Goal: Information Seeking & Learning: Learn about a topic

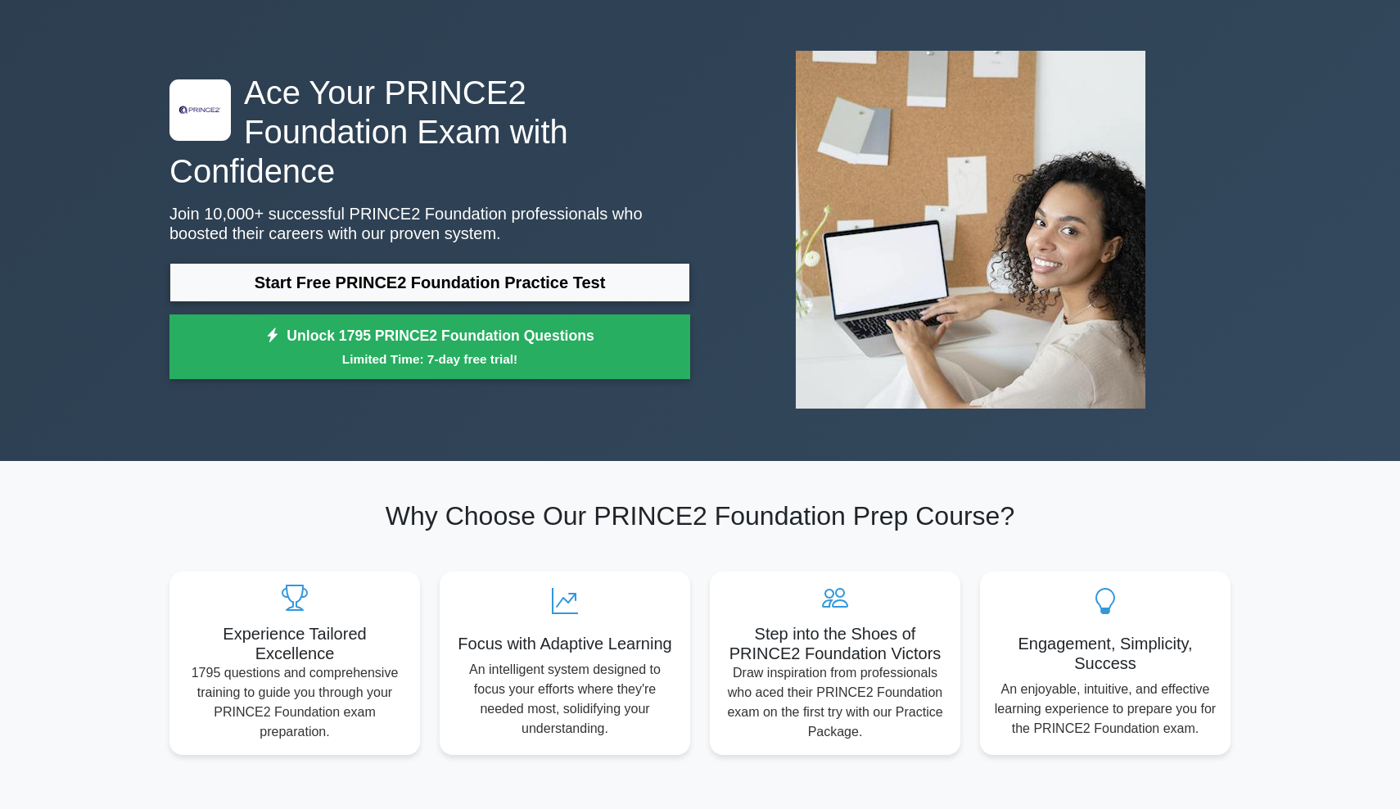
scroll to position [59, 0]
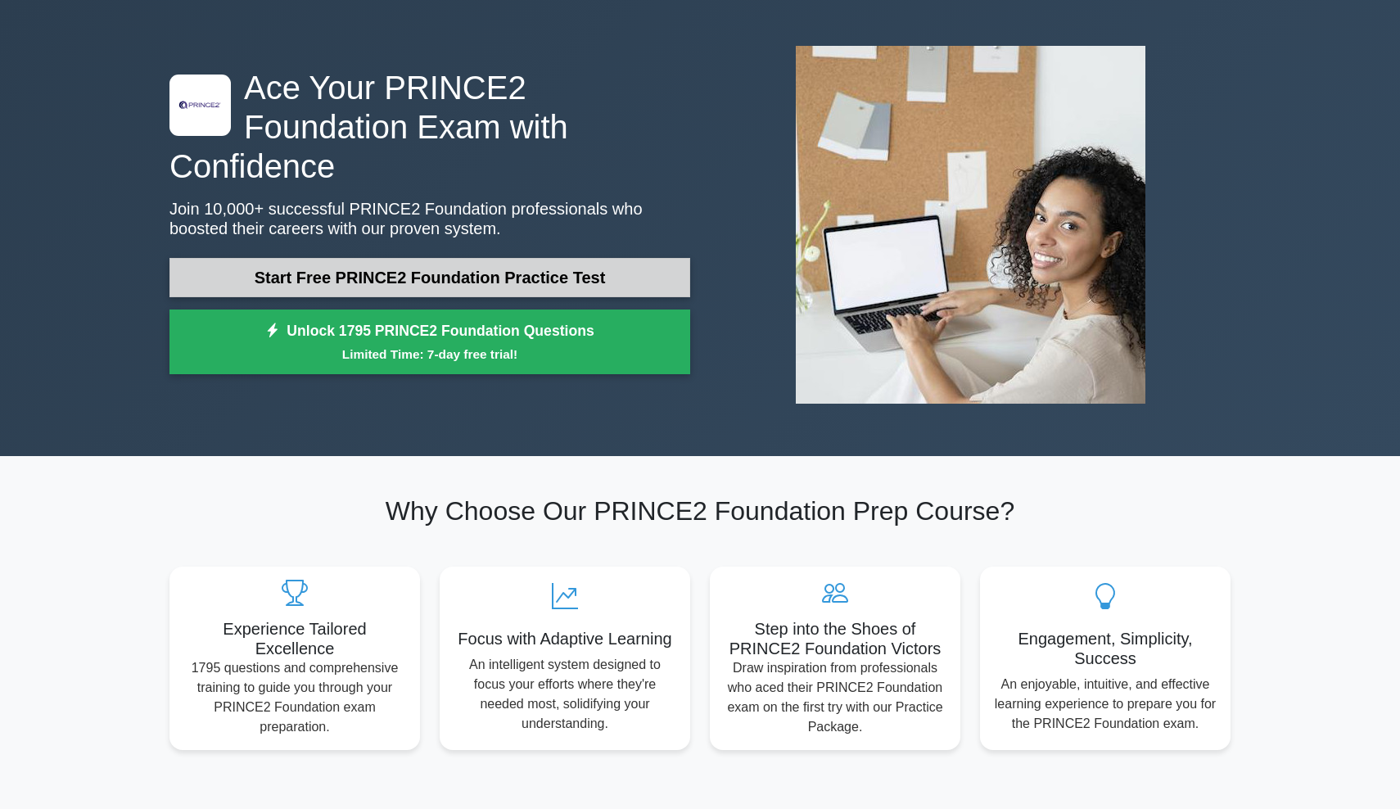
click at [538, 262] on link "Start Free PRINCE2 Foundation Practice Test" at bounding box center [429, 277] width 521 height 39
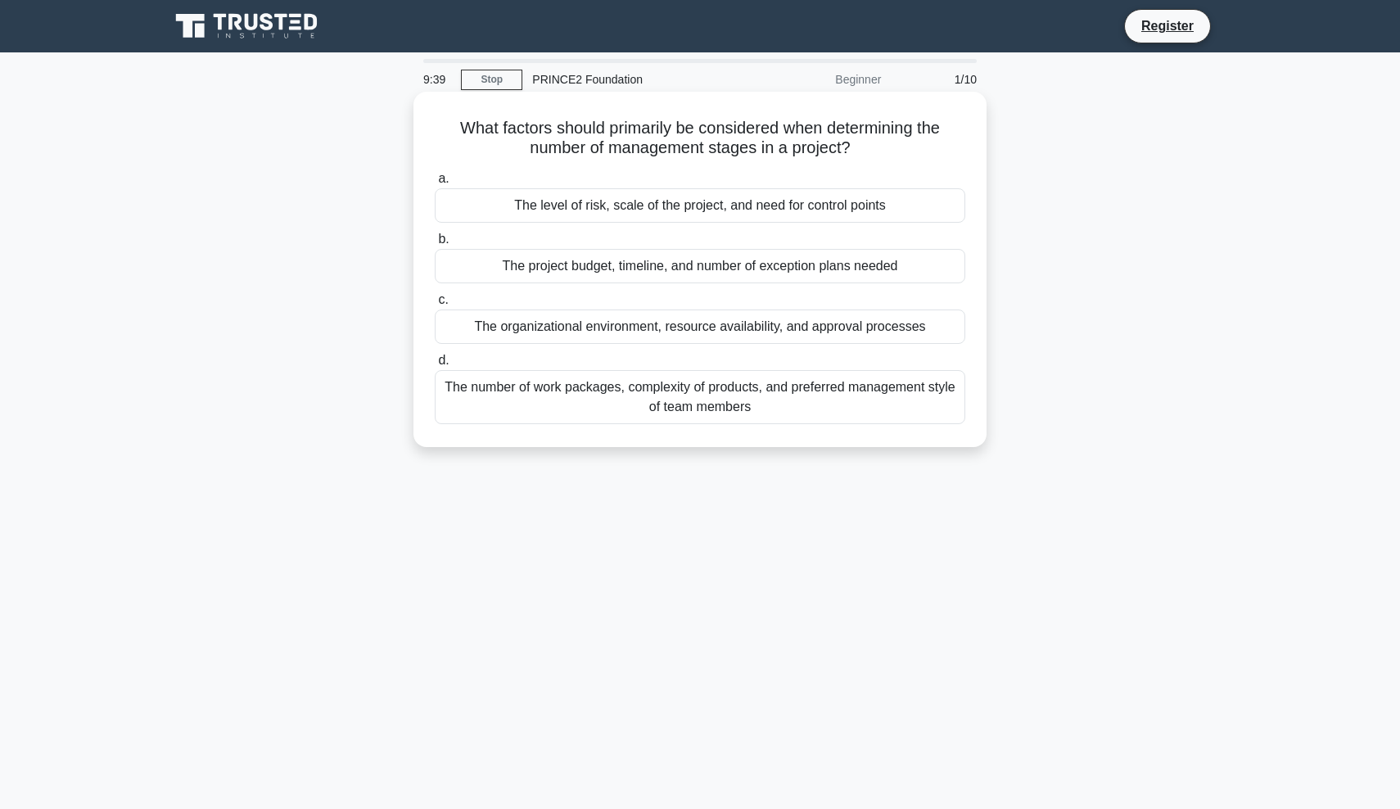
click at [585, 213] on div "The level of risk, scale of the project, and need for control points" at bounding box center [700, 205] width 530 height 34
click at [435, 184] on input "a. The level of risk, scale of the project, and need for control points" at bounding box center [435, 179] width 0 height 11
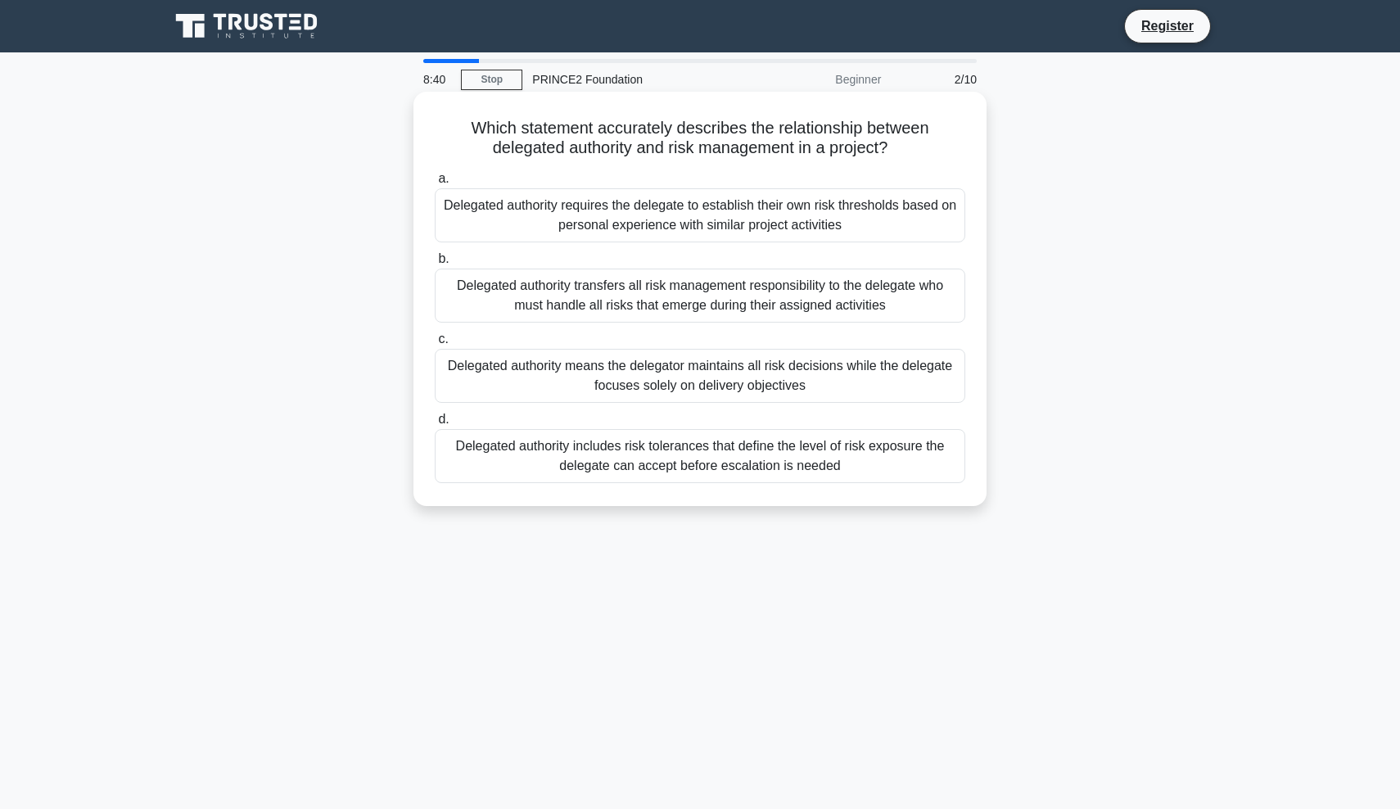
click at [715, 214] on div "Delegated authority requires the delegate to establish their own risk threshold…" at bounding box center [700, 215] width 530 height 54
click at [435, 184] on input "a. Delegated authority requires the delegate to establish their own risk thresh…" at bounding box center [435, 179] width 0 height 11
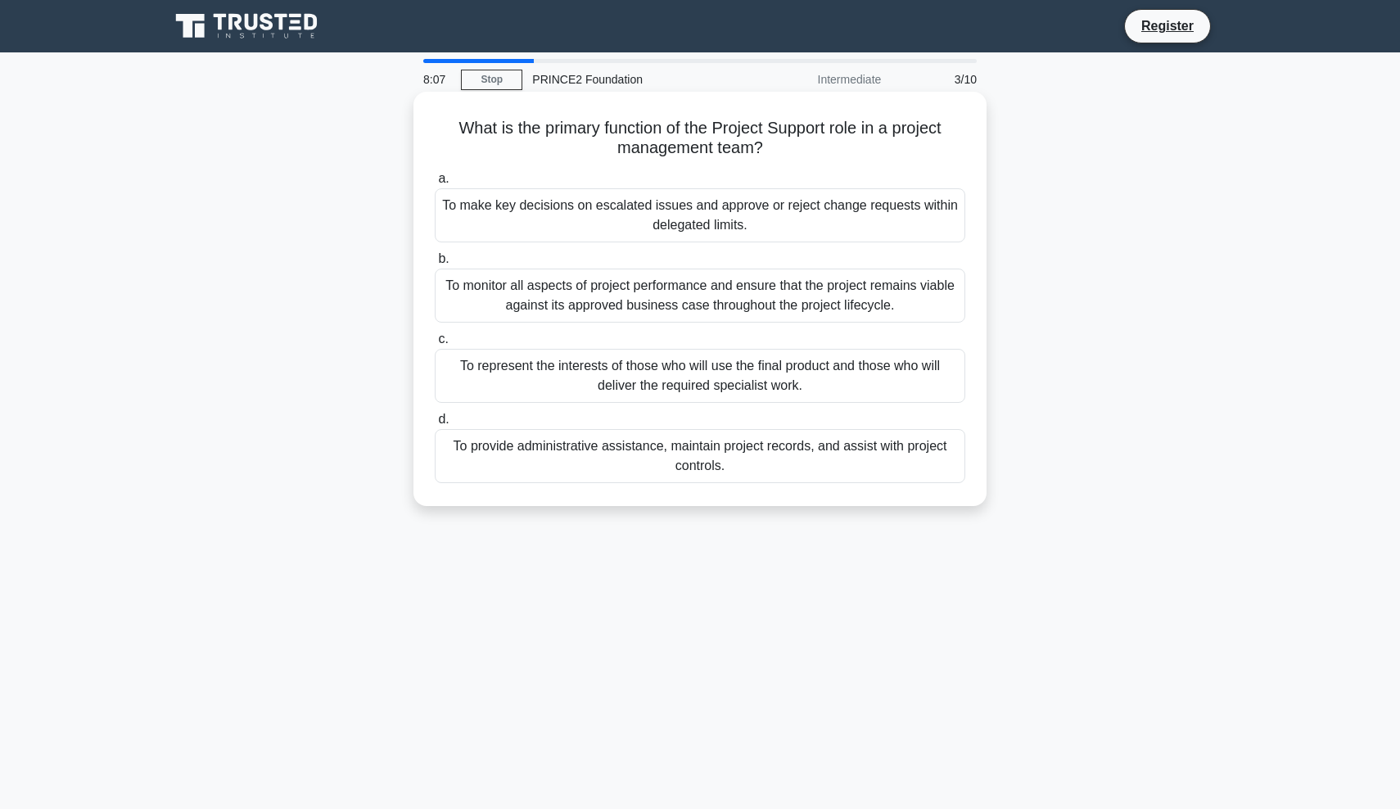
click at [582, 310] on div "To monitor all aspects of project performance and ensure that the project remai…" at bounding box center [700, 295] width 530 height 54
click at [435, 264] on input "b. To monitor all aspects of project performance and ensure that the project re…" at bounding box center [435, 259] width 0 height 11
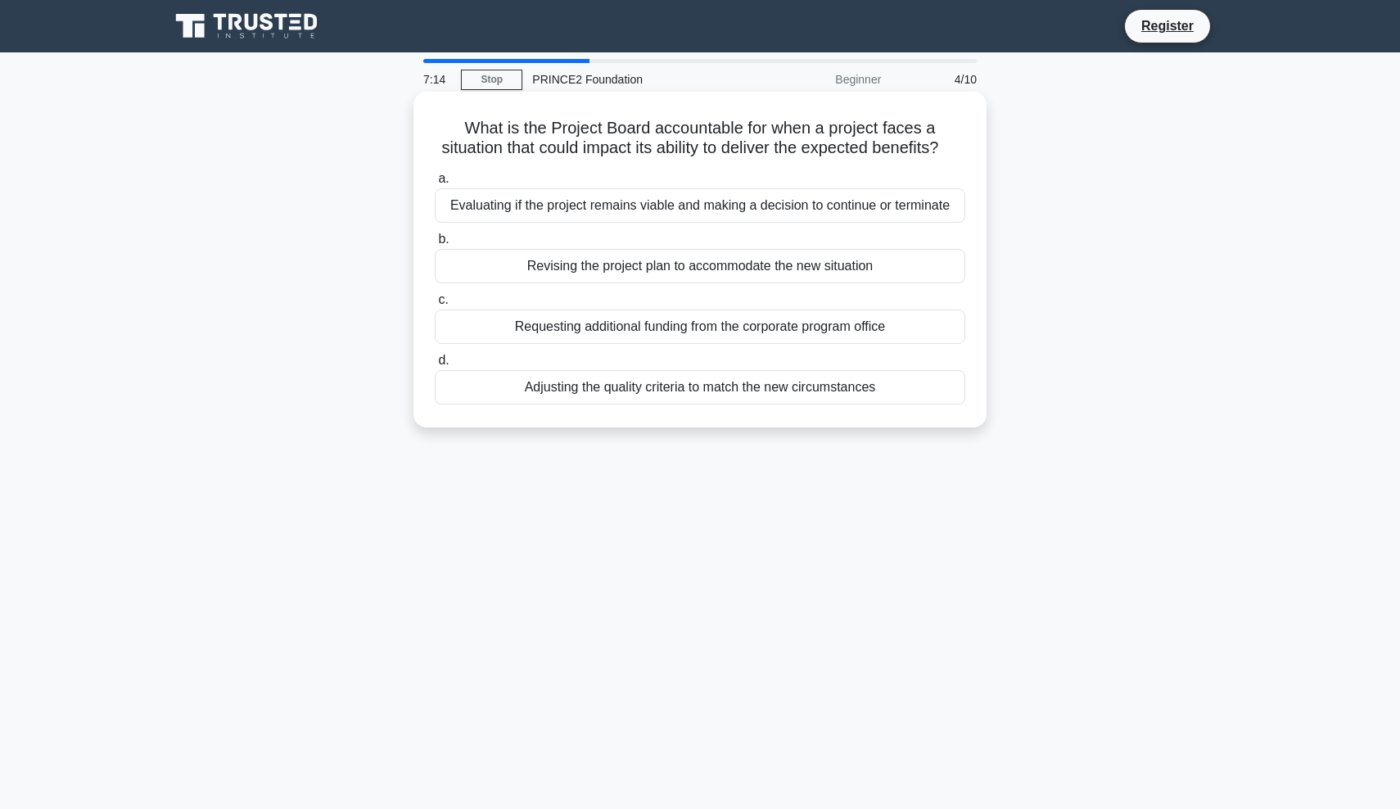
click at [706, 201] on div "Evaluating if the project remains viable and making a decision to continue or t…" at bounding box center [700, 205] width 530 height 34
click at [435, 184] on input "a. Evaluating if the project remains viable and making a decision to continue o…" at bounding box center [435, 179] width 0 height 11
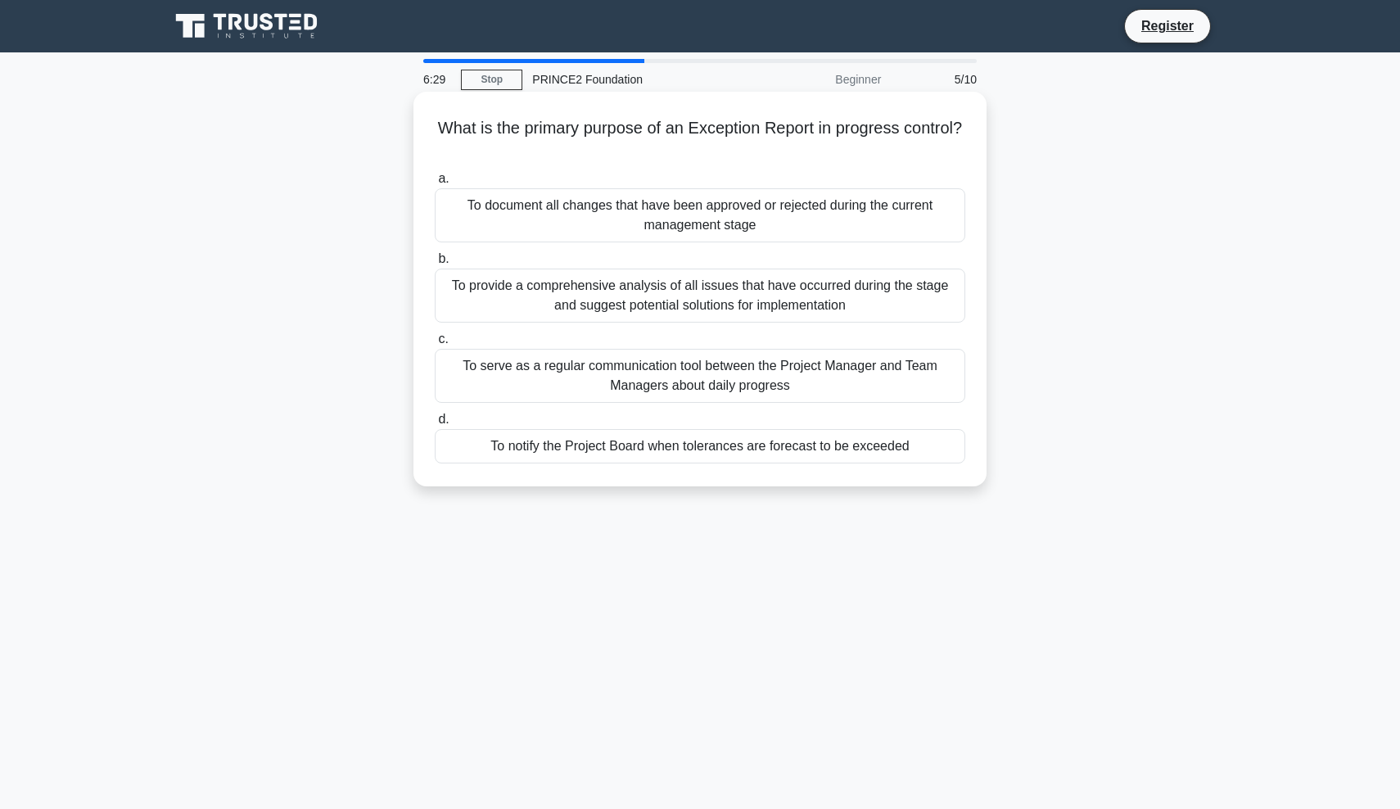
drag, startPoint x: 812, startPoint y: 218, endPoint x: 693, endPoint y: 269, distance: 129.4
click at [693, 269] on div "a. To document all changes that have been approved or rejected during the curre…" at bounding box center [700, 315] width 550 height 301
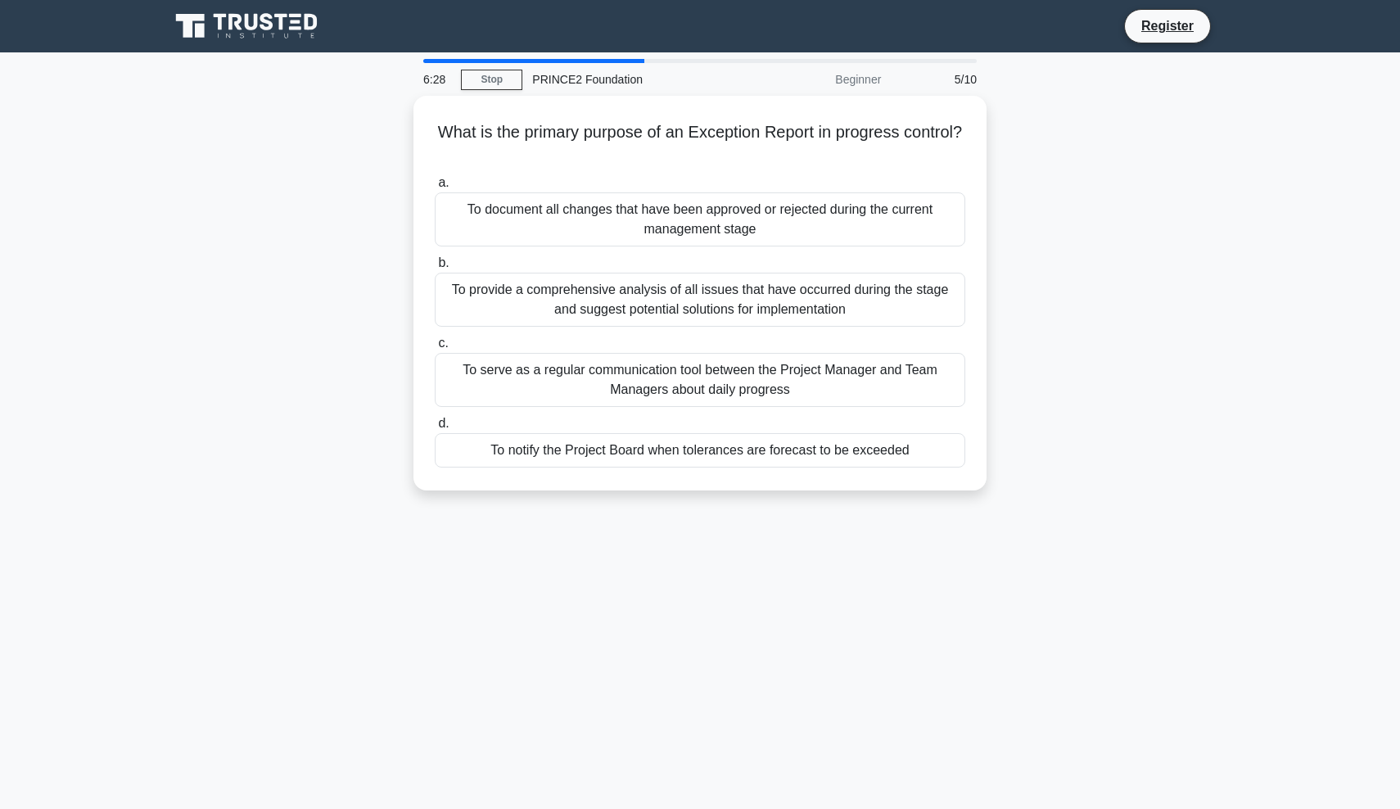
click at [994, 264] on div "What is the primary purpose of an Exception Report in progress control? .spinne…" at bounding box center [700, 303] width 1080 height 414
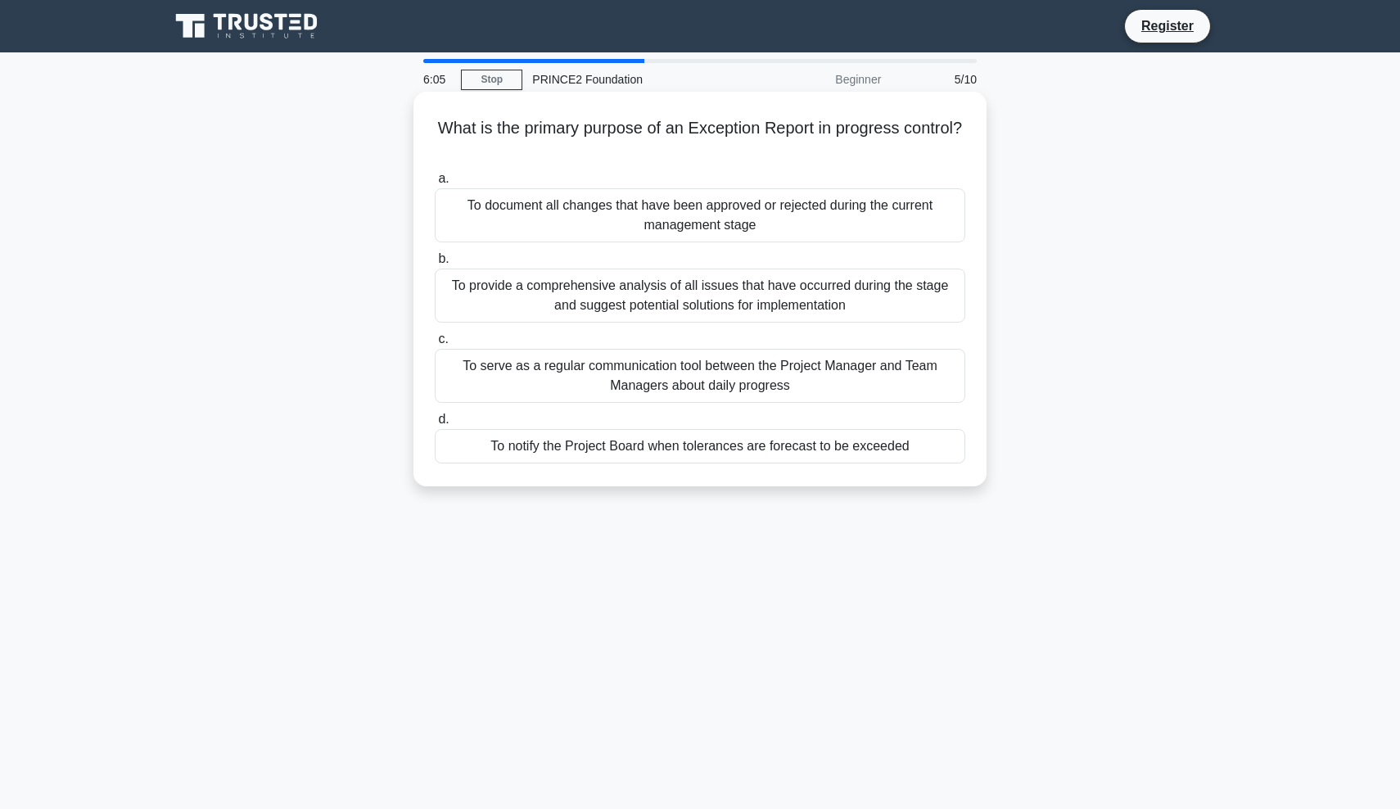
click at [588, 379] on div "To serve as a regular communication tool between the Project Manager and Team M…" at bounding box center [700, 376] width 530 height 54
click at [435, 345] on input "c. To serve as a regular communication tool between the Project Manager and Tea…" at bounding box center [435, 339] width 0 height 11
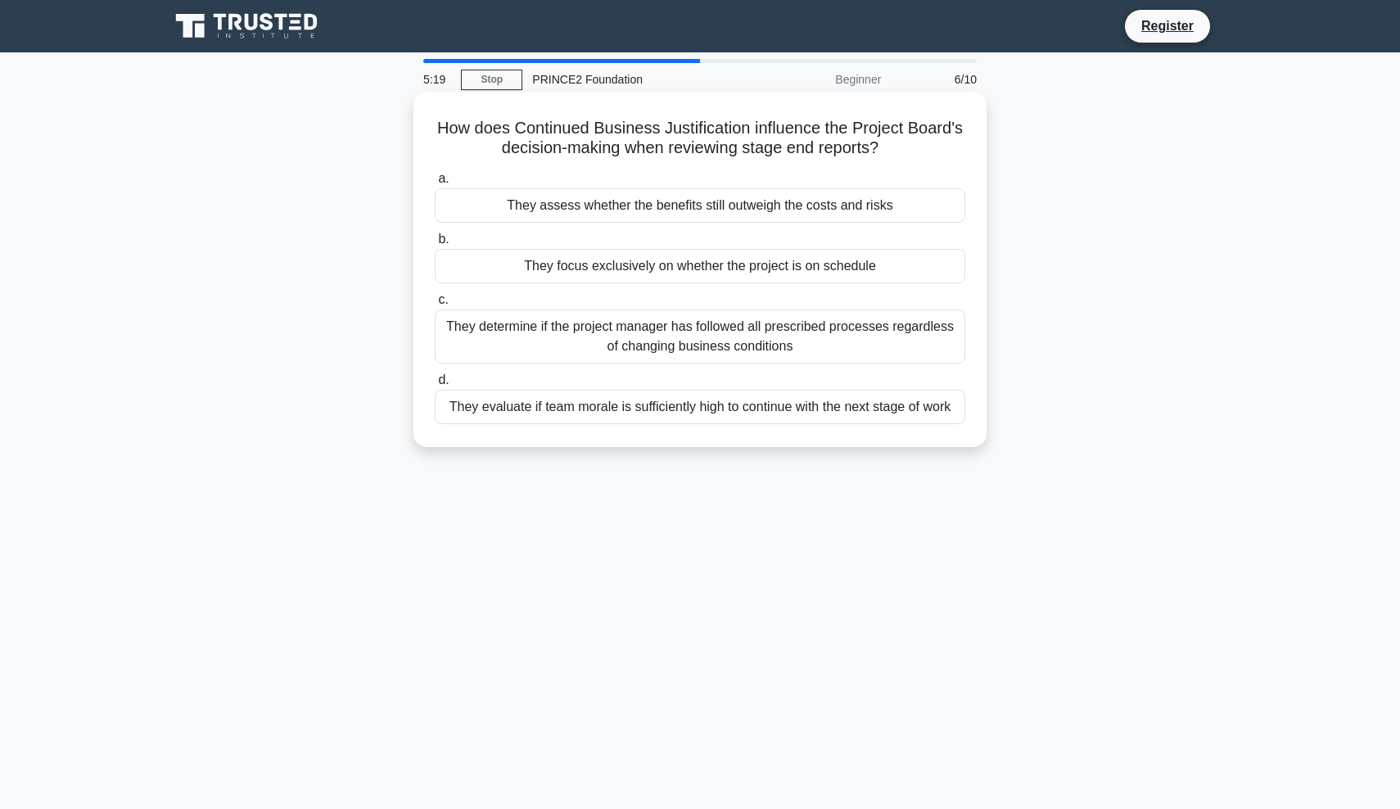
click at [636, 214] on div "They assess whether the benefits still outweigh the costs and risks" at bounding box center [700, 205] width 530 height 34
click at [435, 184] on input "a. They assess whether the benefits still outweigh the costs and risks" at bounding box center [435, 179] width 0 height 11
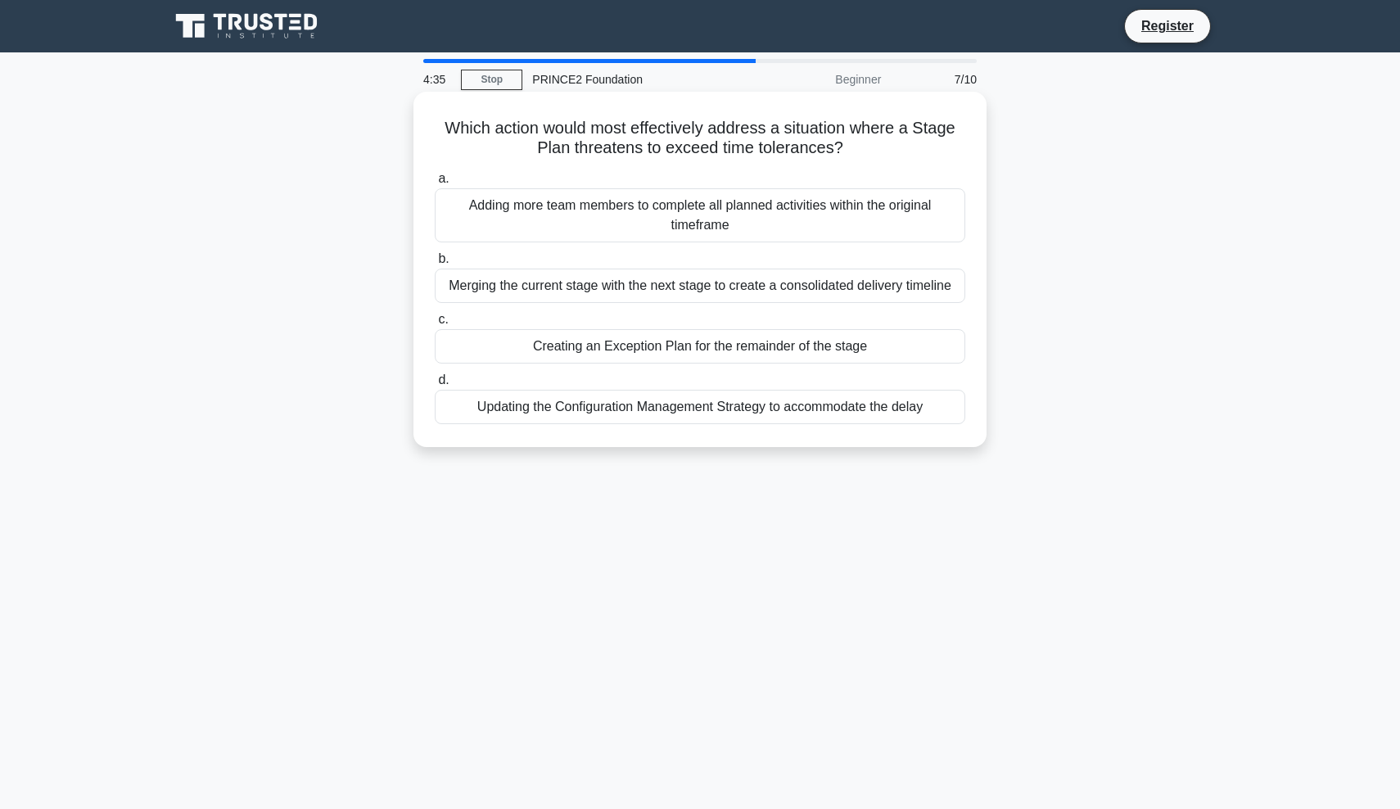
click at [709, 416] on div "Updating the Configuration Management Strategy to accommodate the delay" at bounding box center [700, 407] width 530 height 34
click at [435, 386] on input "d. Updating the Configuration Management Strategy to accommodate the delay" at bounding box center [435, 380] width 0 height 11
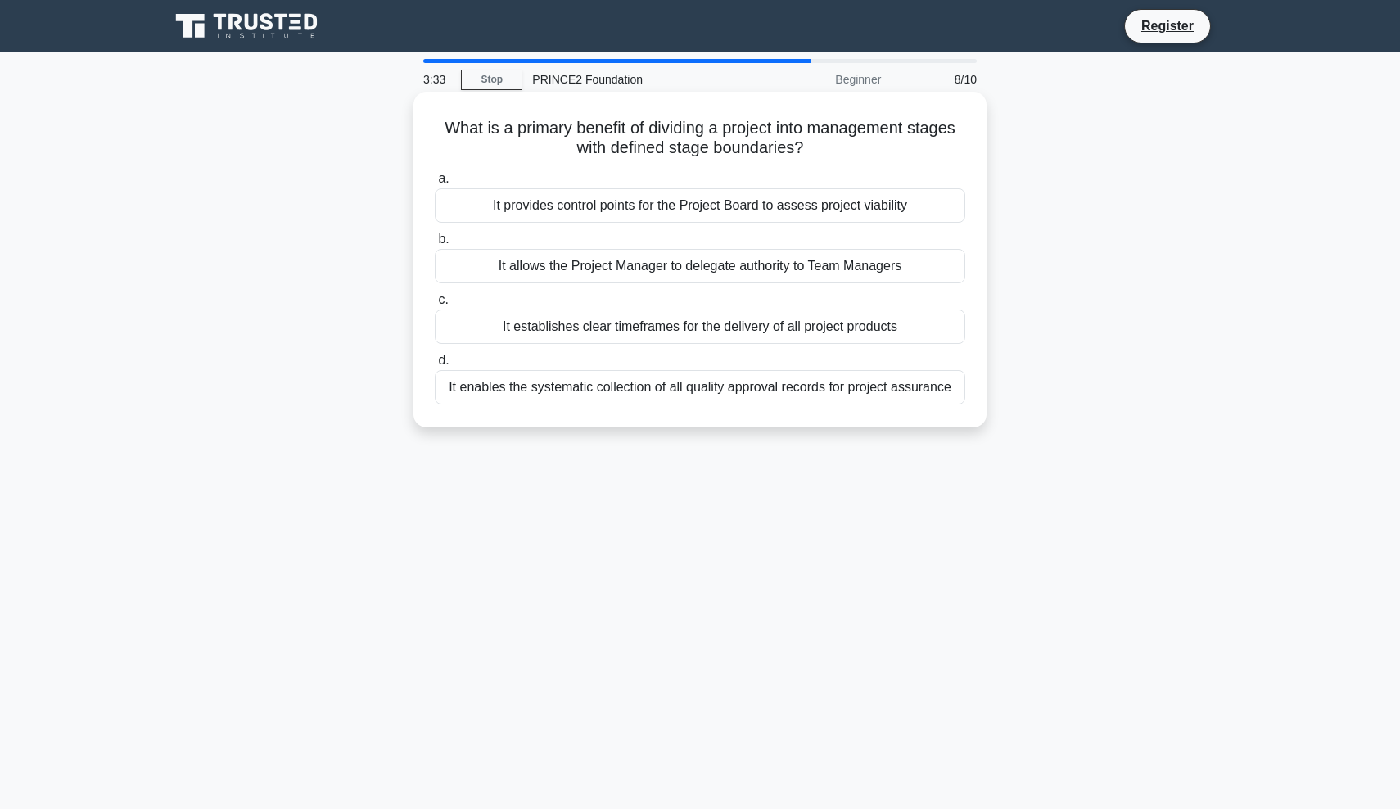
click at [675, 337] on div "It establishes clear timeframes for the delivery of all project products" at bounding box center [700, 326] width 530 height 34
click at [435, 305] on input "c. It establishes clear timeframes for the delivery of all project products" at bounding box center [435, 300] width 0 height 11
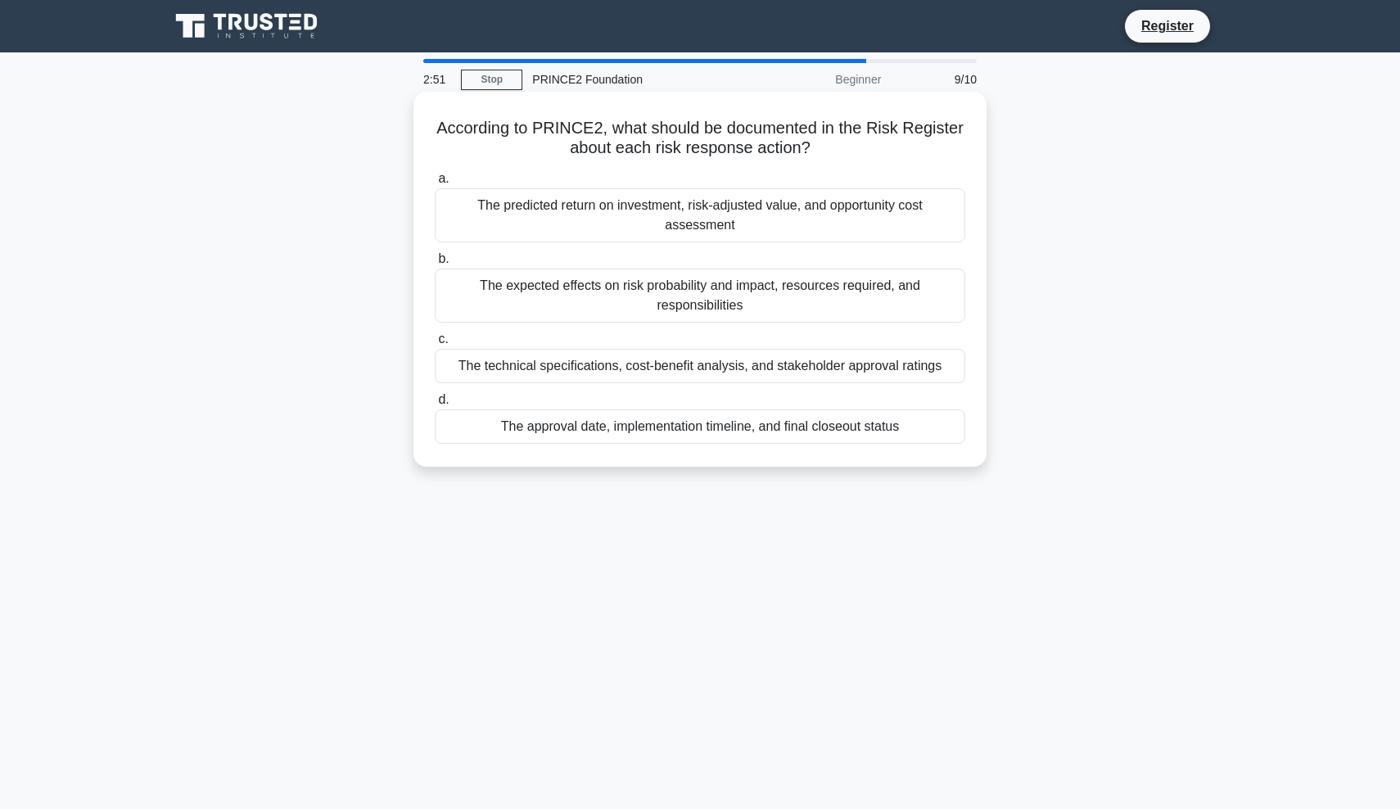
click at [592, 208] on div "The predicted return on investment, risk-adjusted value, and opportunity cost a…" at bounding box center [700, 215] width 530 height 54
click at [435, 184] on input "a. The predicted return on investment, risk-adjusted value, and opportunity cos…" at bounding box center [435, 179] width 0 height 11
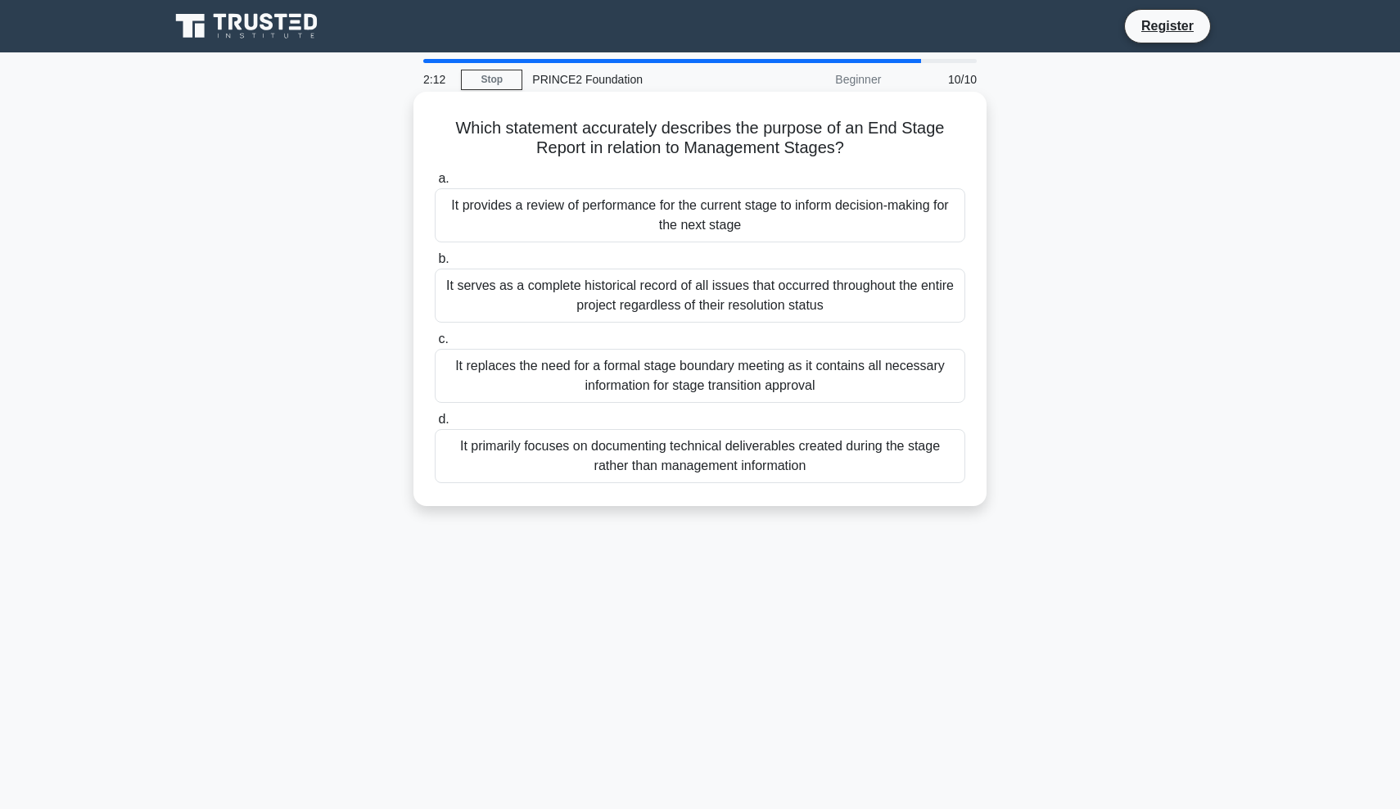
click at [516, 300] on div "It serves as a complete historical record of all issues that occurred throughou…" at bounding box center [700, 295] width 530 height 54
click at [435, 264] on input "b. It serves as a complete historical record of all issues that occurred throug…" at bounding box center [435, 259] width 0 height 11
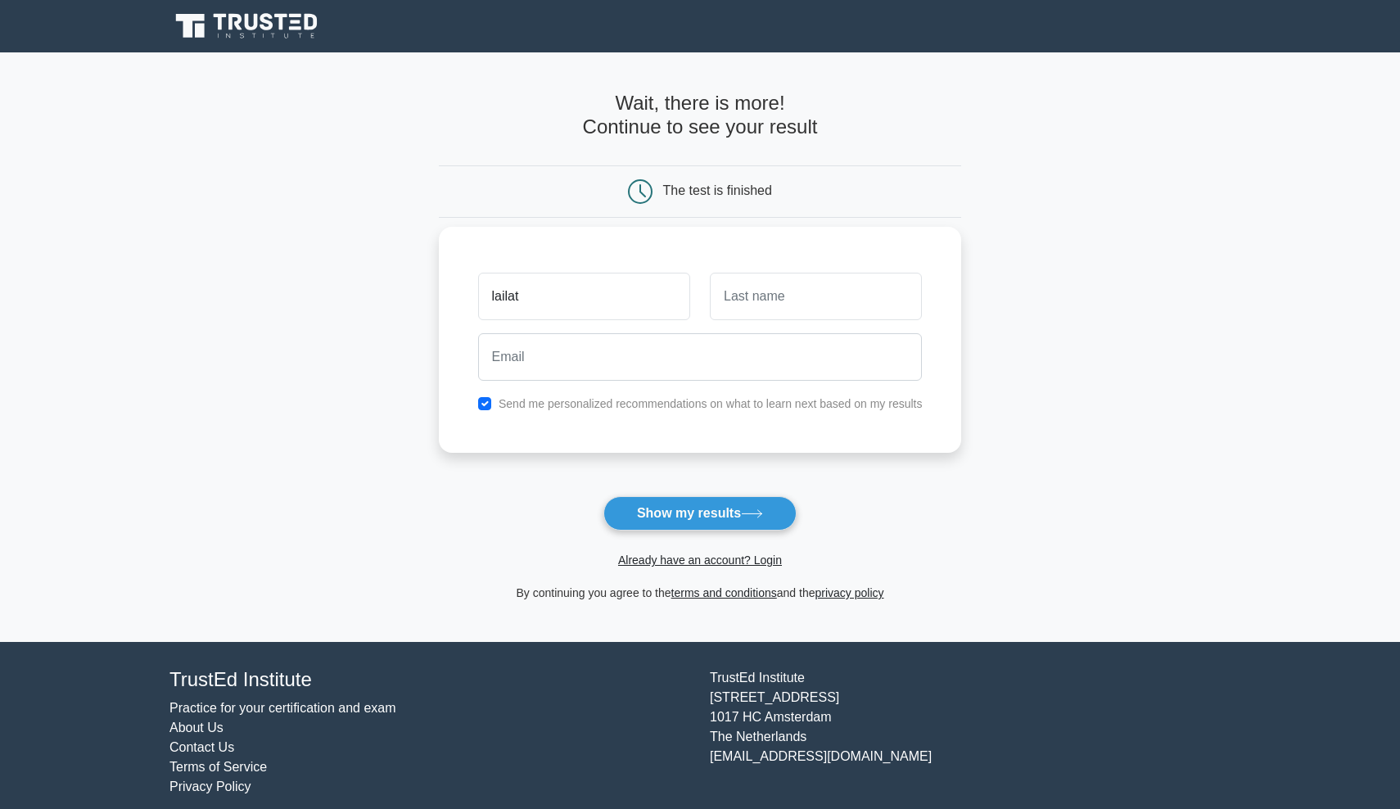
type input "lailat"
type input "aminu"
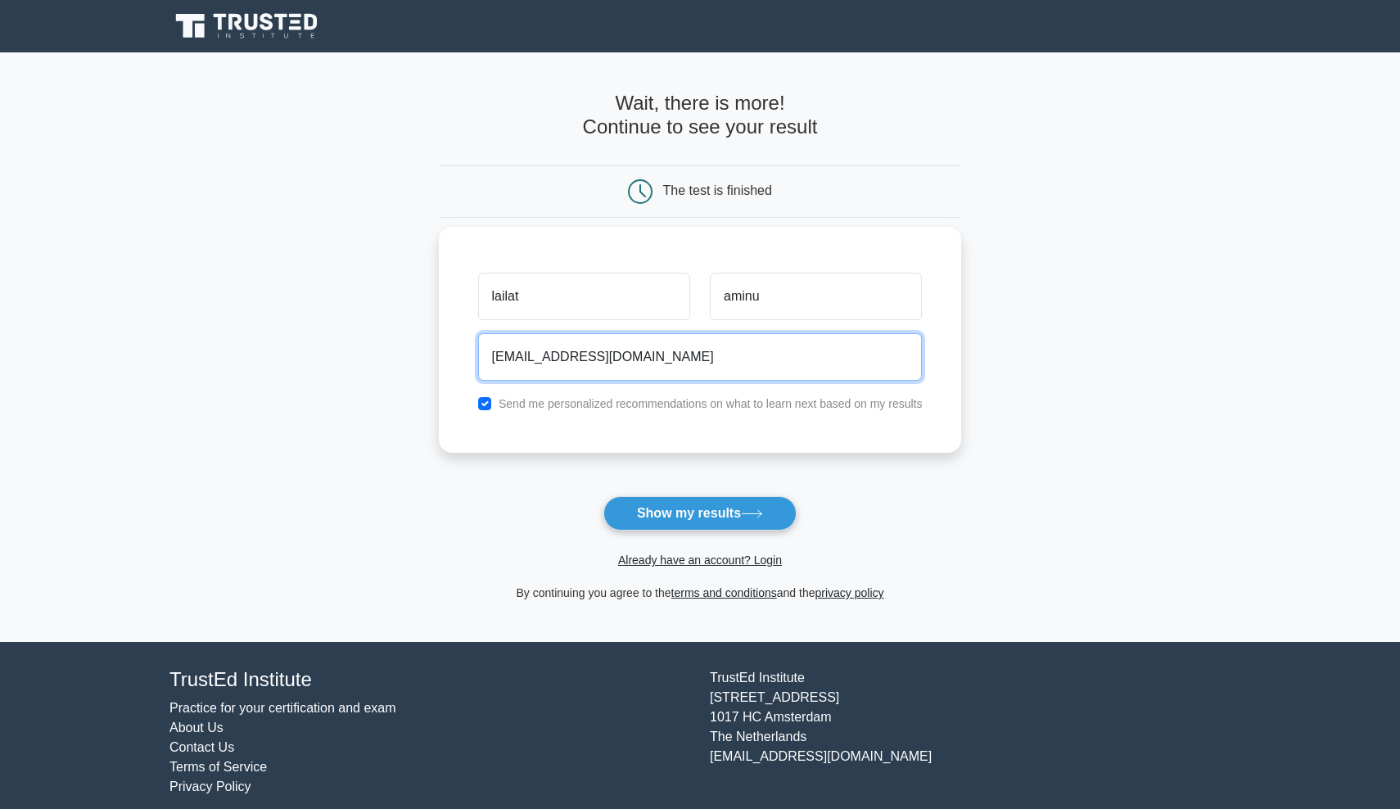
type input "lailataminu@outlook.com"
click at [485, 405] on input "checkbox" at bounding box center [484, 403] width 13 height 13
checkbox input "false"
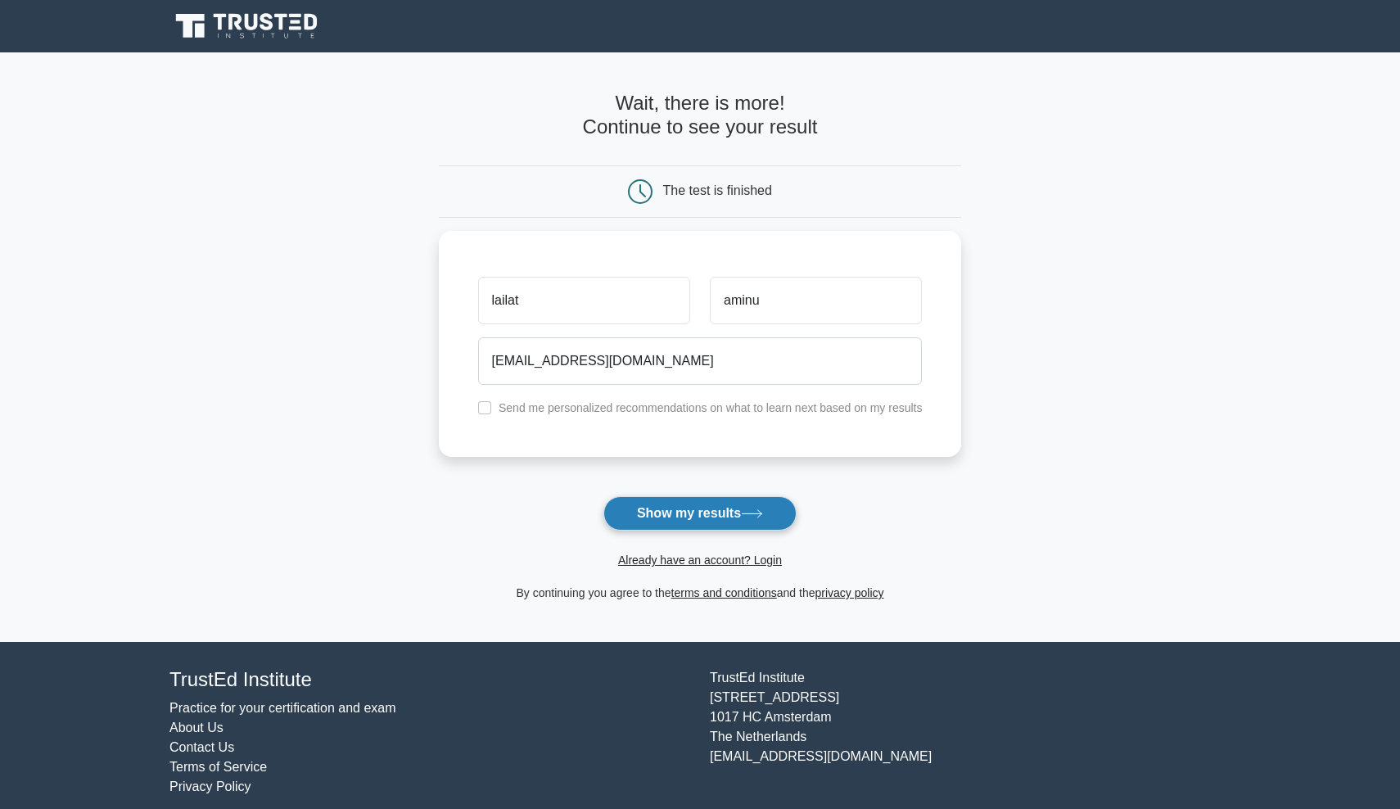
click at [692, 523] on button "Show my results" at bounding box center [699, 513] width 193 height 34
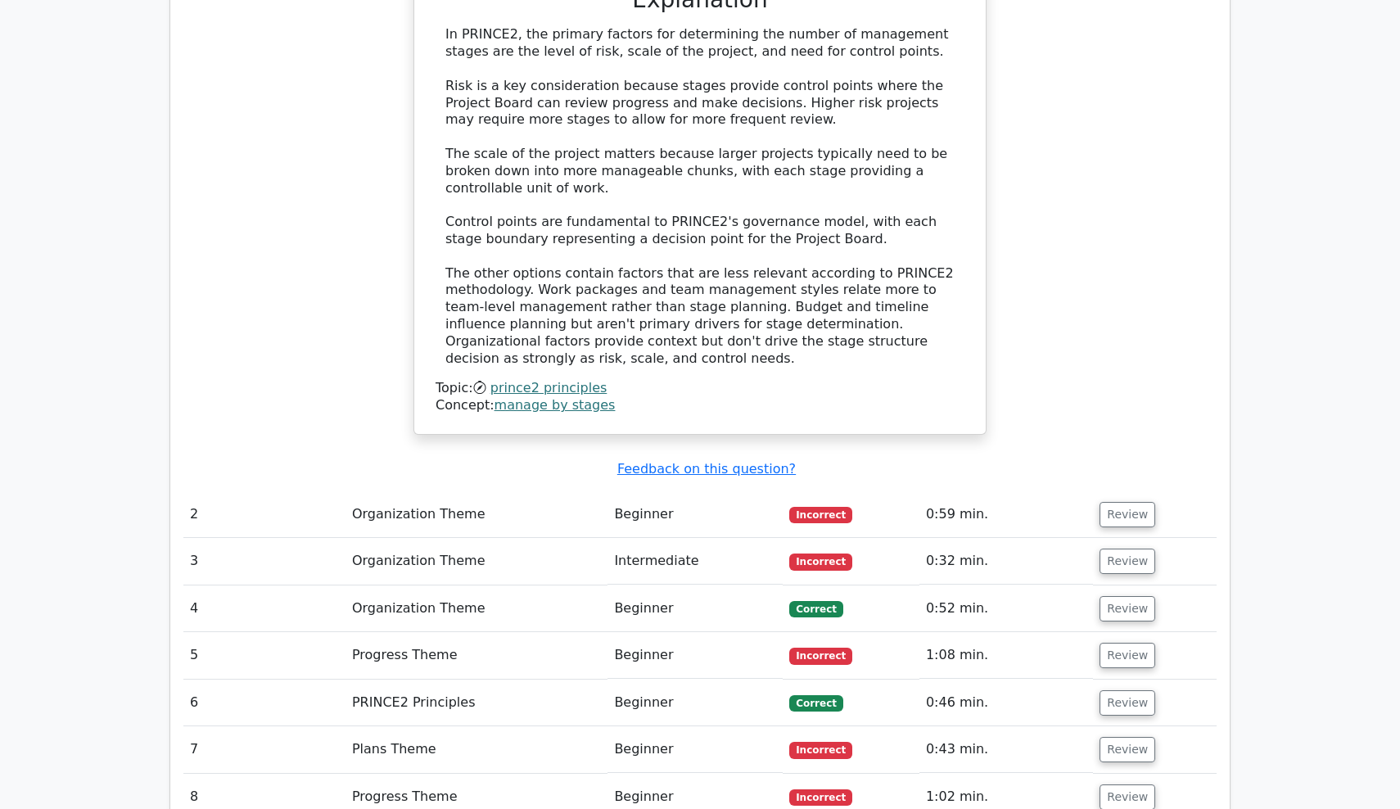
scroll to position [1765, 0]
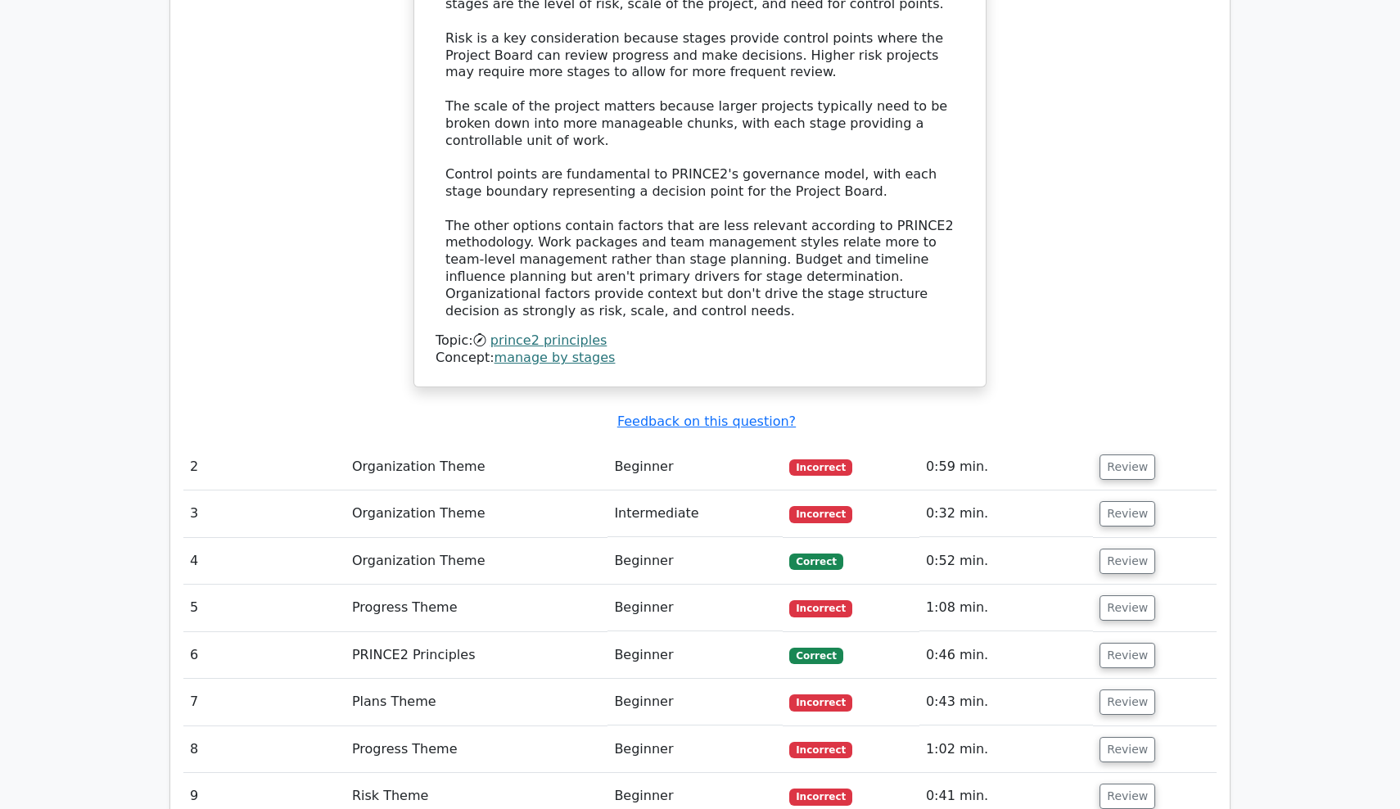
click at [377, 444] on td "Organization Theme" at bounding box center [476, 467] width 262 height 47
click at [386, 444] on td "Organization Theme" at bounding box center [476, 467] width 262 height 47
click at [611, 444] on td "Beginner" at bounding box center [694, 467] width 175 height 47
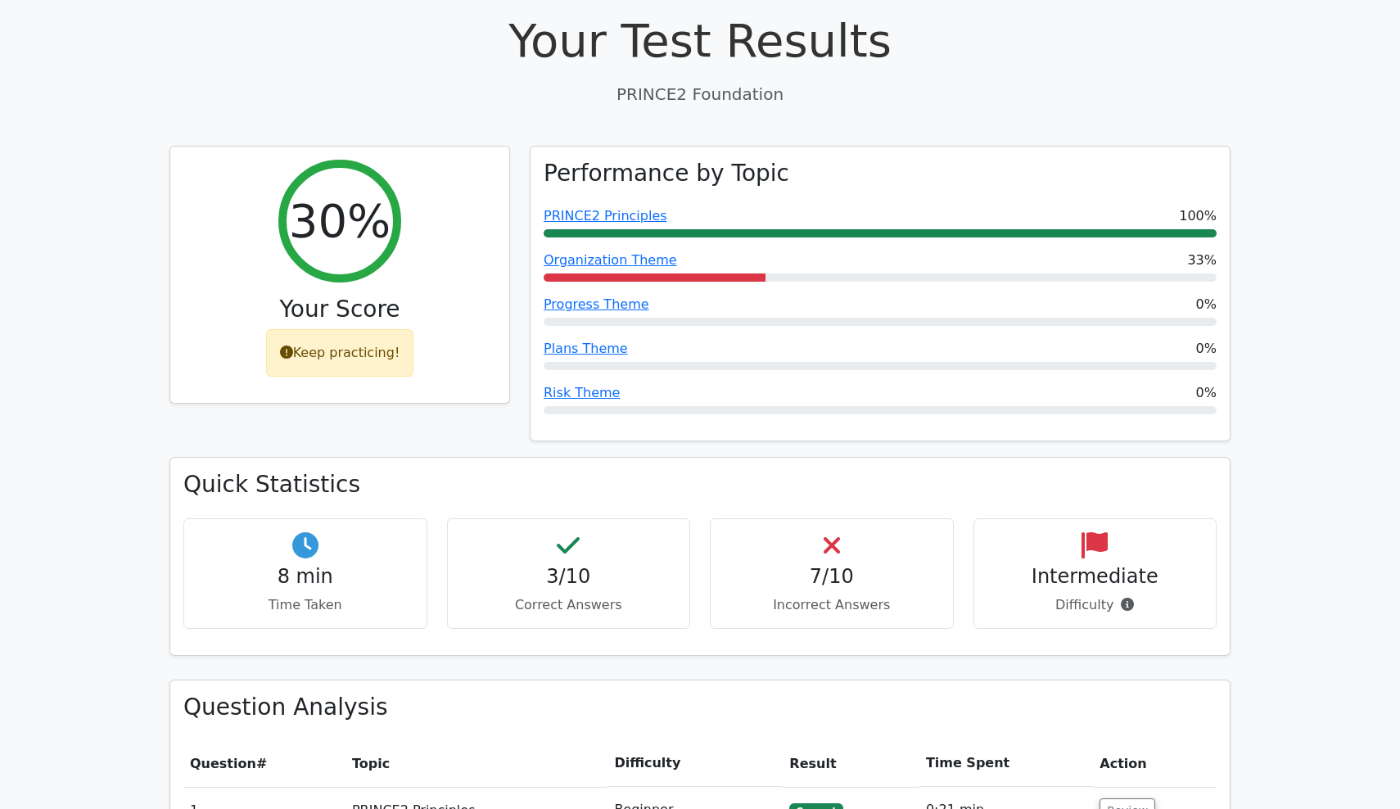
scroll to position [541, 0]
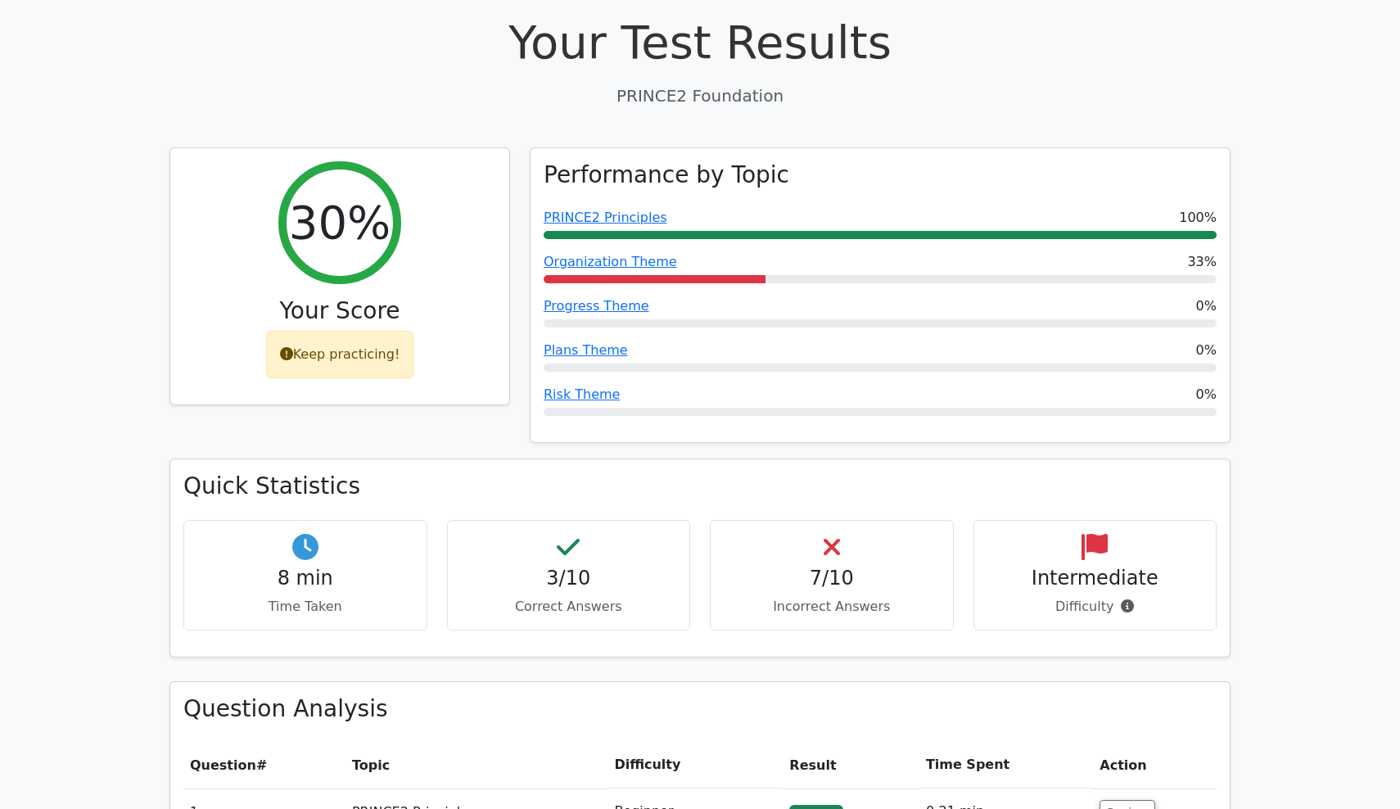
click at [833, 597] on p "Incorrect Answers" at bounding box center [832, 607] width 216 height 20
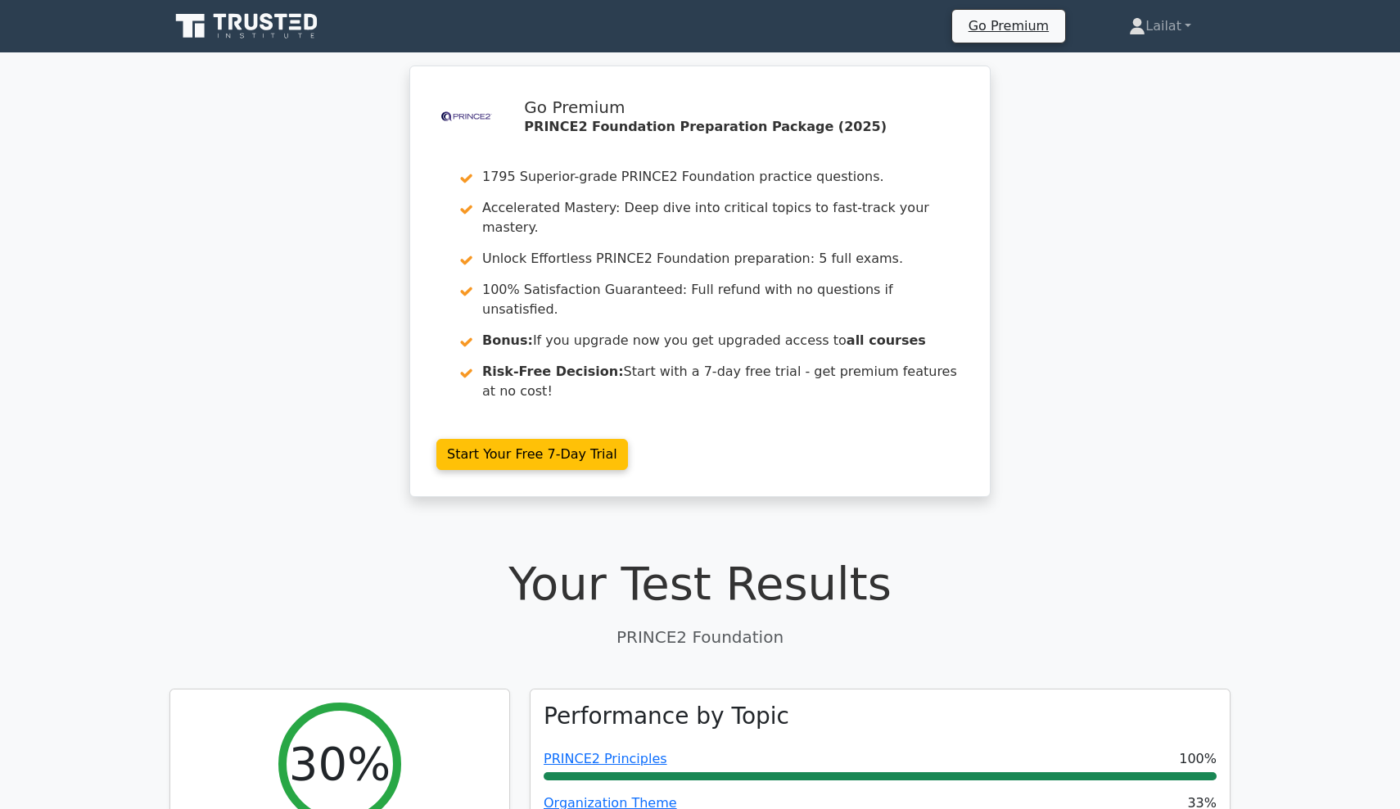
scroll to position [0, 0]
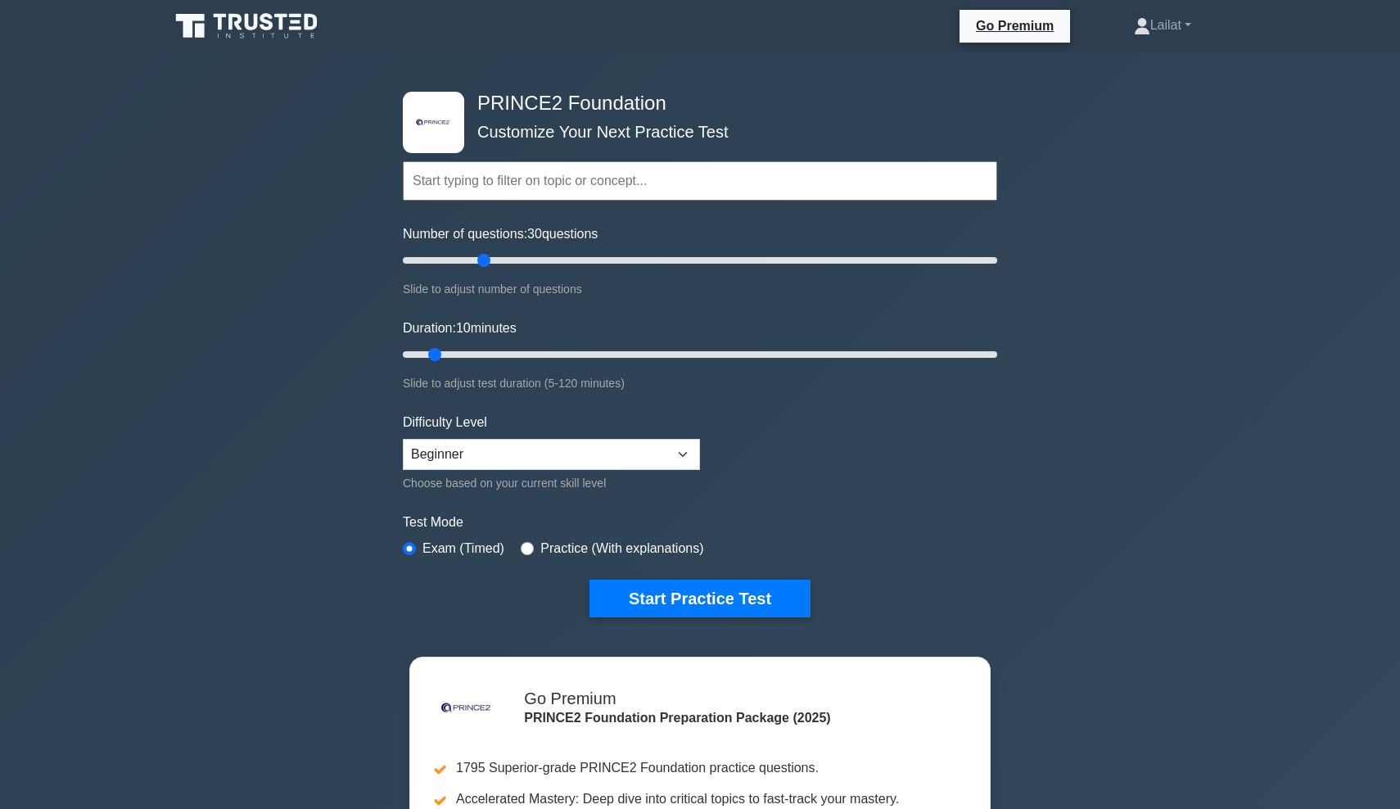
click at [478, 264] on input "Number of questions: 30 questions" at bounding box center [700, 260] width 594 height 20
click at [661, 255] on input "Number of questions: 90 questions" at bounding box center [700, 260] width 594 height 20
click at [639, 254] on input "Number of questions: 80 questions" at bounding box center [700, 260] width 594 height 20
click at [627, 254] on input "Number of questions: 80 questions" at bounding box center [700, 260] width 594 height 20
click at [609, 255] on input "Number of questions: 80 questions" at bounding box center [700, 260] width 594 height 20
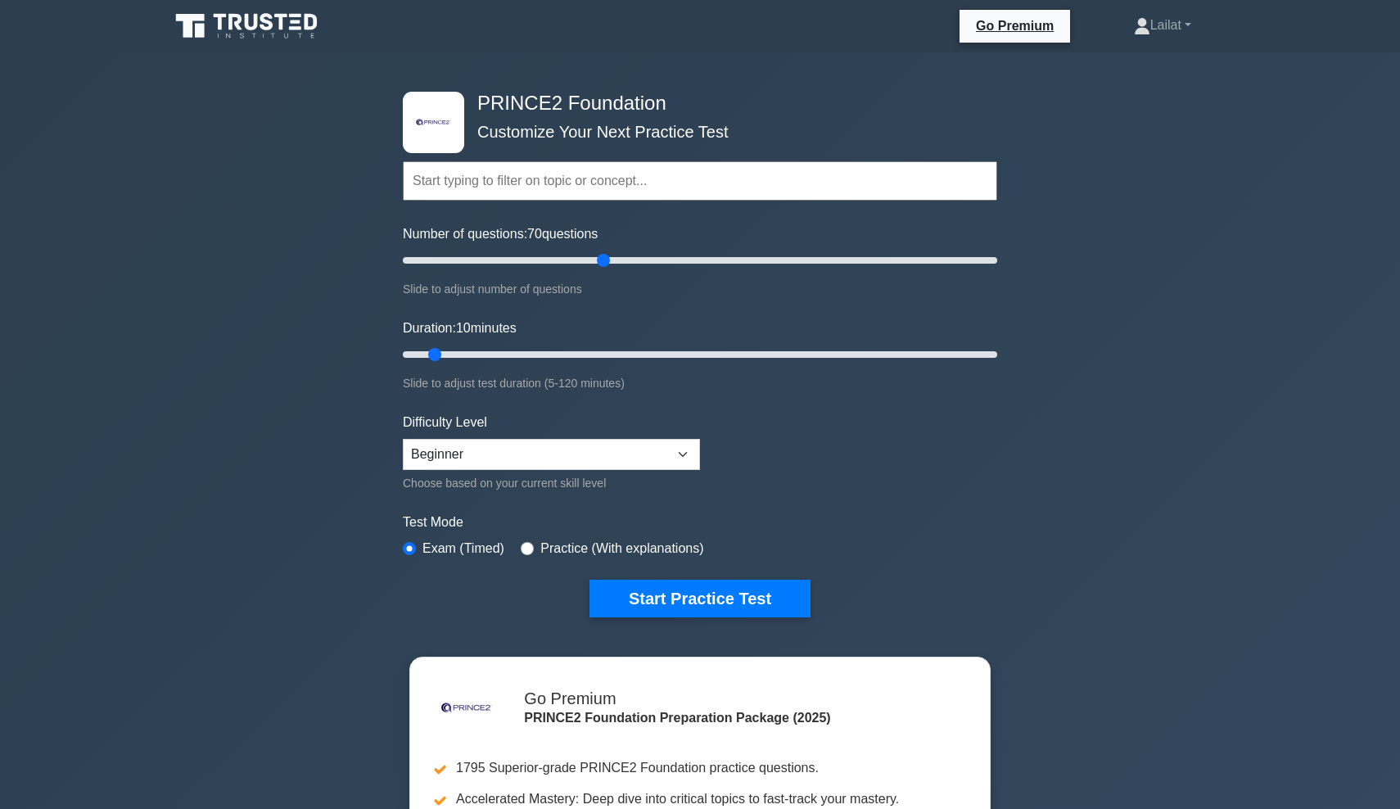
click at [596, 259] on input "Number of questions: 70 questions" at bounding box center [700, 260] width 594 height 20
click at [588, 264] on input "Number of questions: 70 questions" at bounding box center [700, 260] width 594 height 20
click at [583, 259] on input "Number of questions: 65 questions" at bounding box center [700, 260] width 594 height 20
type input "60"
click at [579, 259] on input "Number of questions: 60 questions" at bounding box center [700, 260] width 594 height 20
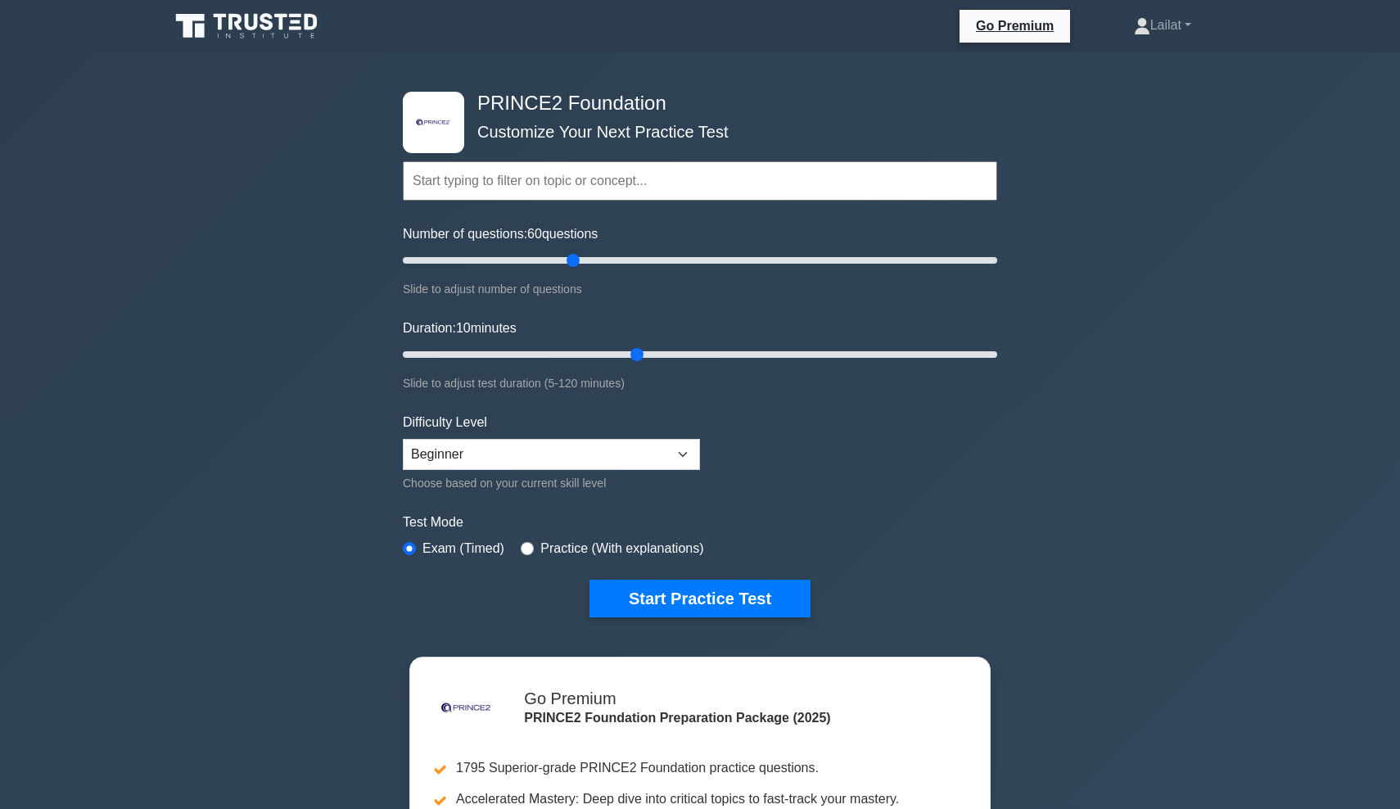
click at [638, 354] on input "Duration: 10 minutes" at bounding box center [700, 355] width 594 height 20
click at [569, 350] on input "Duration: 50 minutes" at bounding box center [700, 355] width 594 height 20
click at [575, 350] on input "Duration: 40 minutes" at bounding box center [700, 355] width 594 height 20
click at [579, 349] on input "Duration: 40 minutes" at bounding box center [700, 355] width 594 height 20
click at [579, 351] on input "Duration: 40 minutes" at bounding box center [700, 355] width 594 height 20
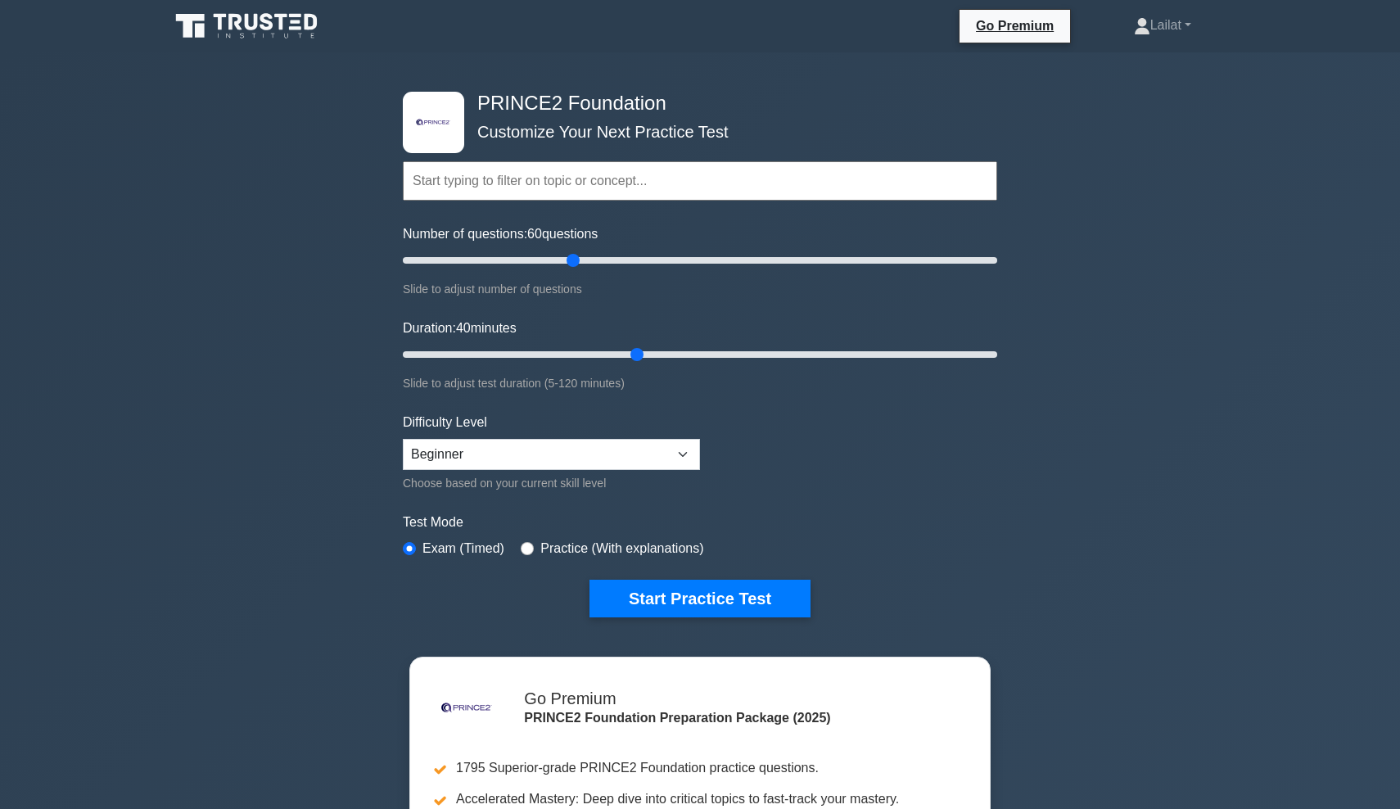
click at [629, 351] on input "Duration: 40 minutes" at bounding box center [700, 355] width 594 height 20
click at [647, 352] on input "Duration: 50 minutes" at bounding box center [700, 355] width 594 height 20
click at [654, 354] on input "Duration: 55 minutes" at bounding box center [700, 355] width 594 height 20
click at [668, 356] on input "Duration: 55 minutes" at bounding box center [700, 355] width 594 height 20
type input "60"
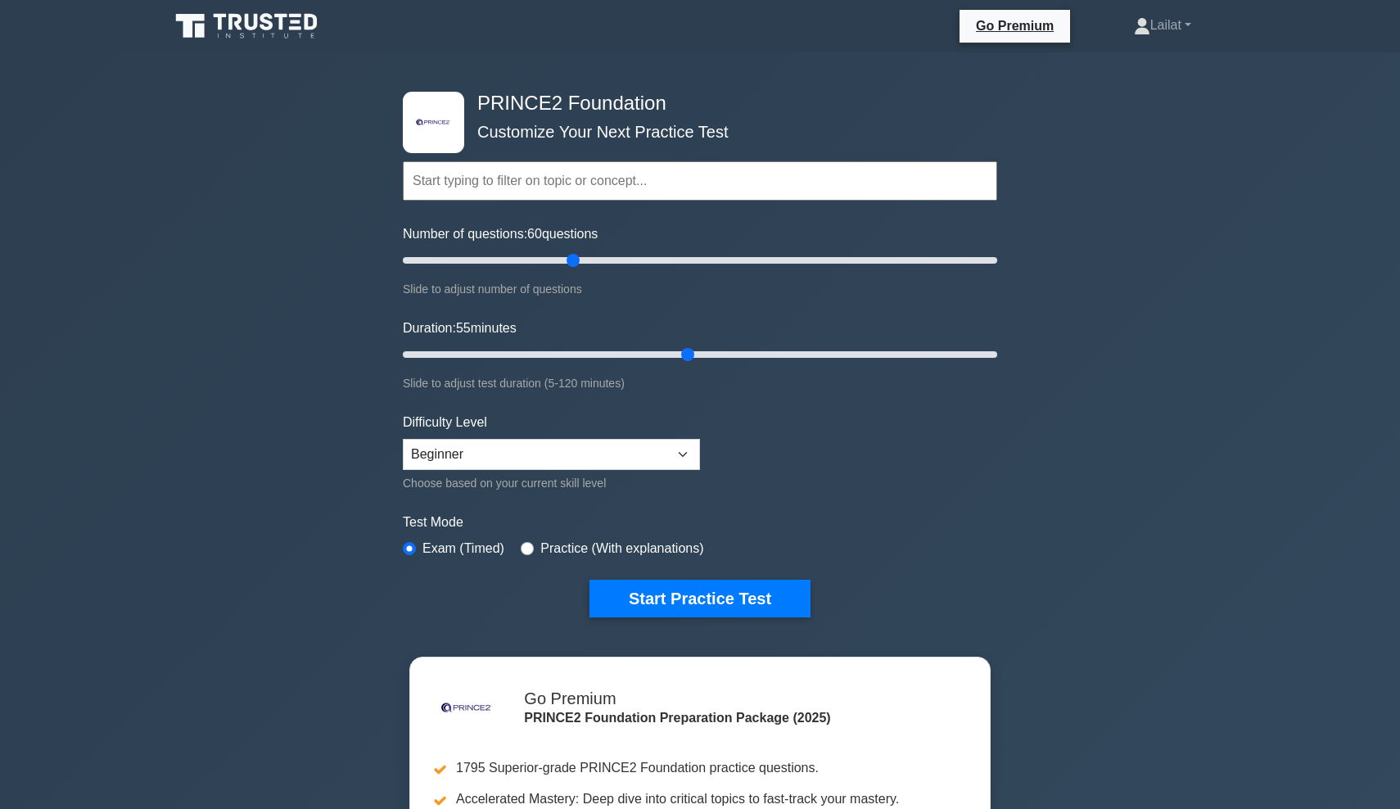
click at [676, 354] on input "Duration: 55 minutes" at bounding box center [700, 355] width 594 height 20
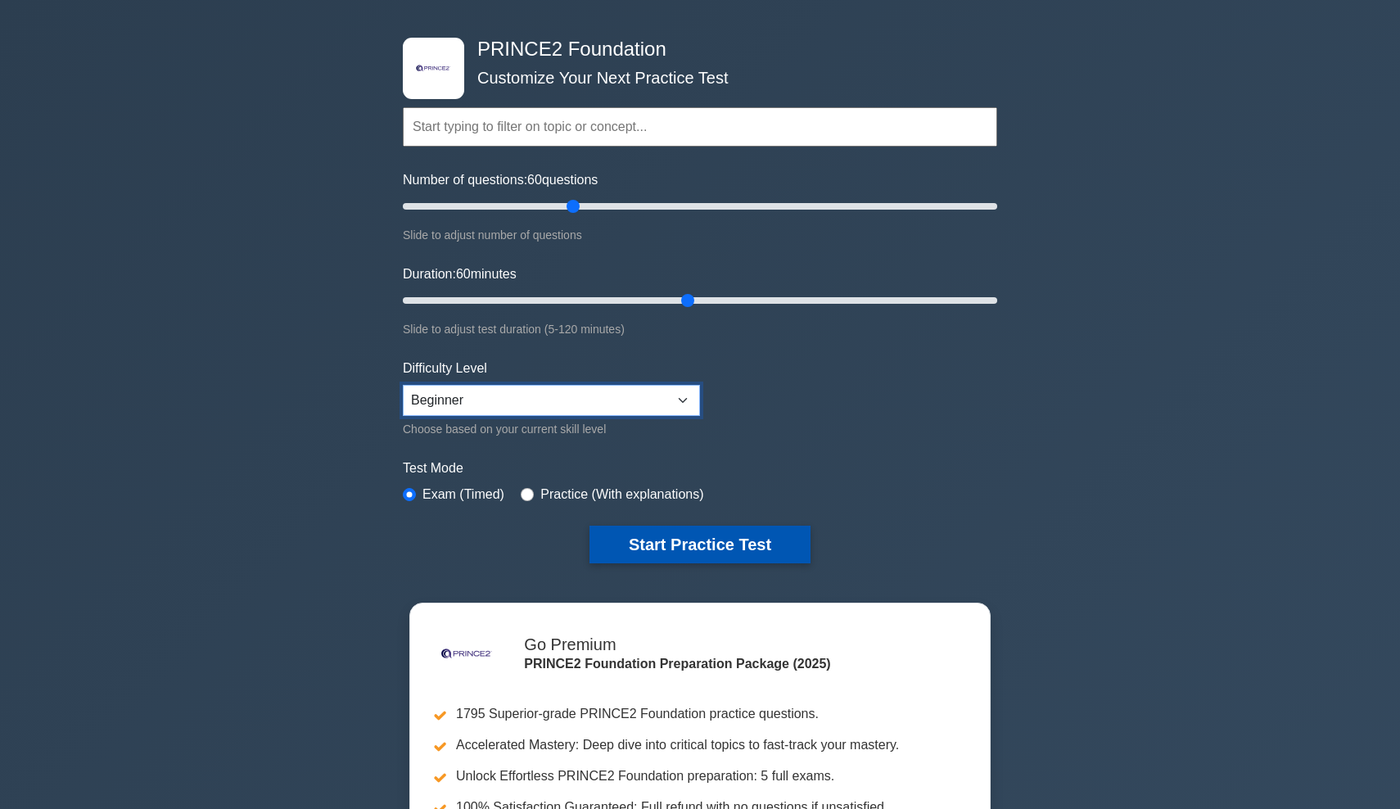
scroll to position [51, 0]
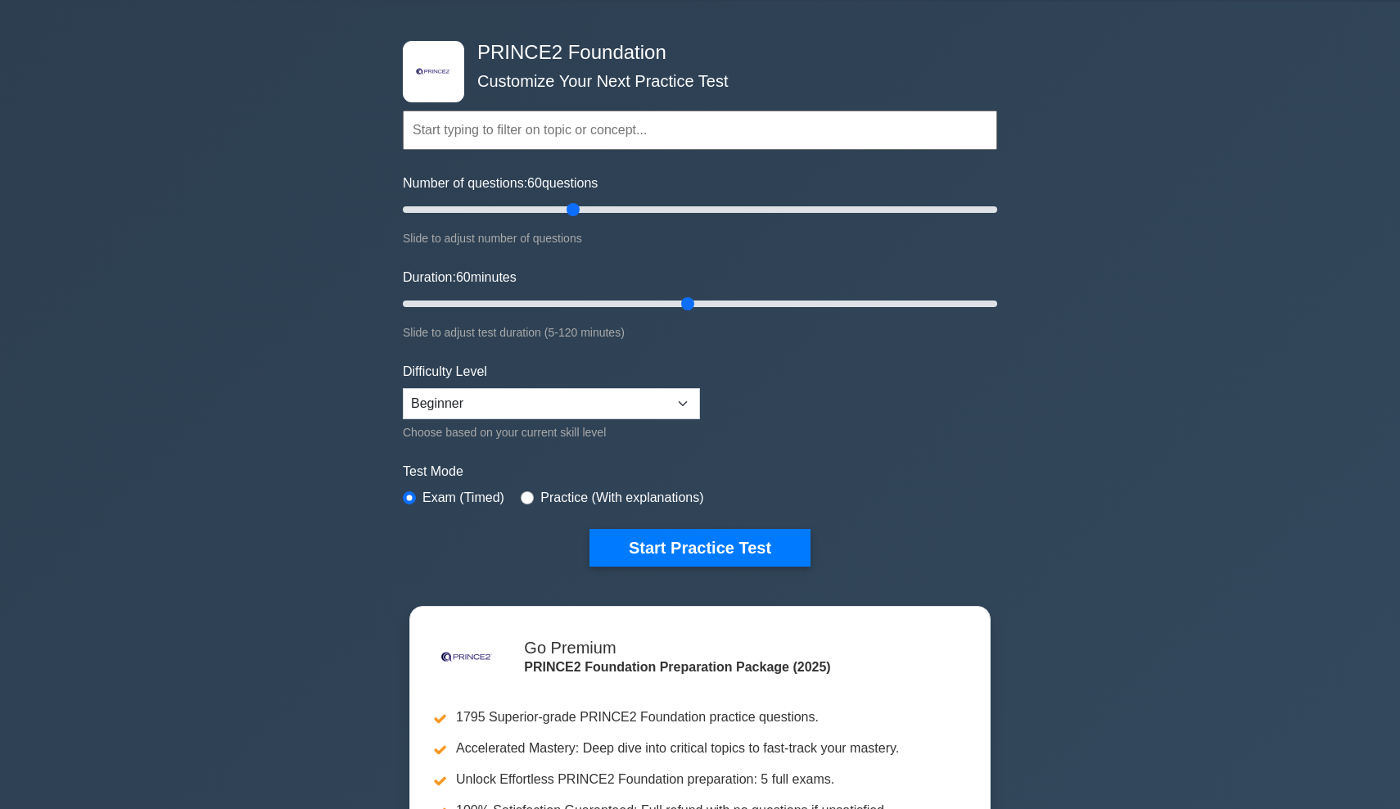
click at [644, 525] on form "Topics Introduction to PRINCE2 PRINCE2 Principles Organization Theme Business C…" at bounding box center [700, 314] width 594 height 506
click at [647, 536] on button "Start Practice Test" at bounding box center [699, 548] width 221 height 38
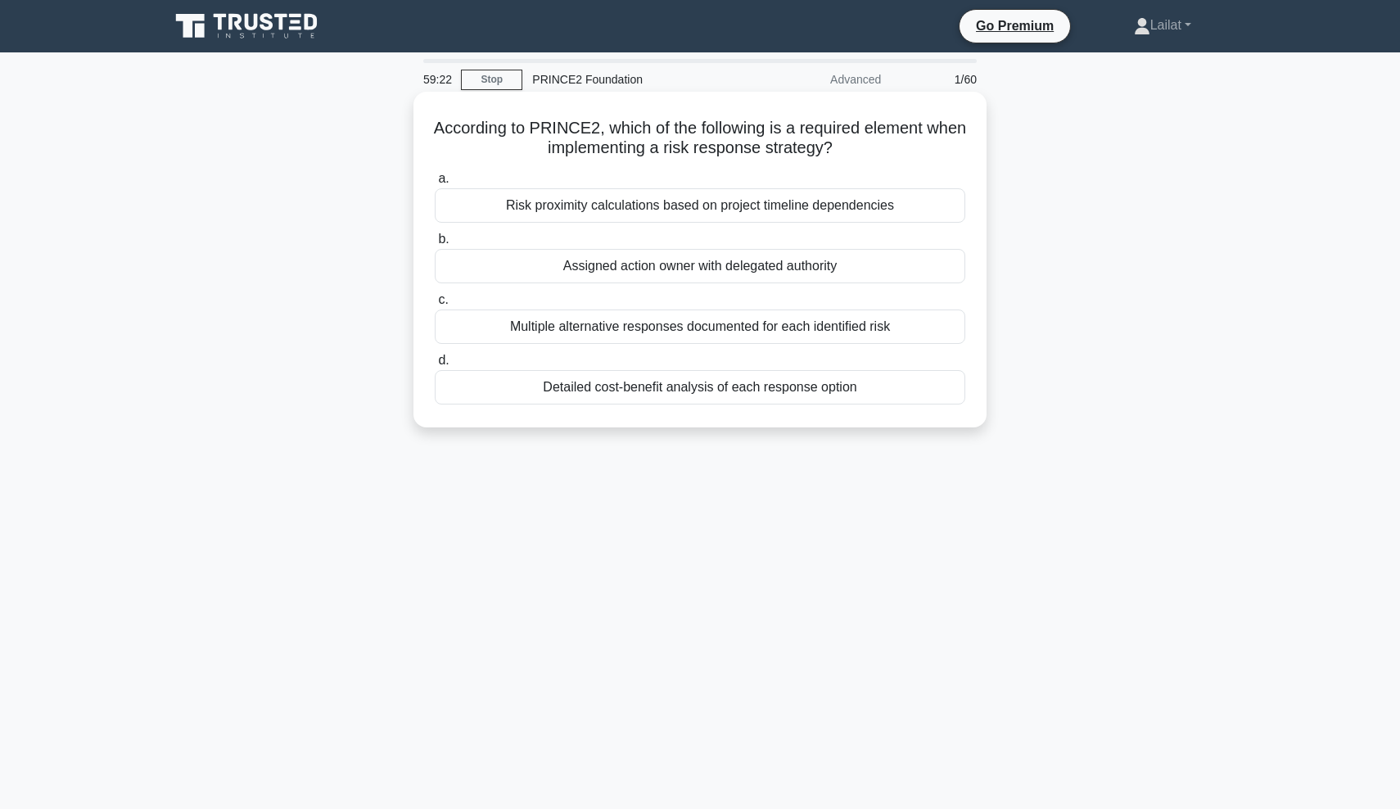
click at [530, 336] on div "Multiple alternative responses documented for each identified risk" at bounding box center [700, 326] width 530 height 34
click at [435, 305] on input "c. Multiple alternative responses documented for each identified risk" at bounding box center [435, 300] width 0 height 11
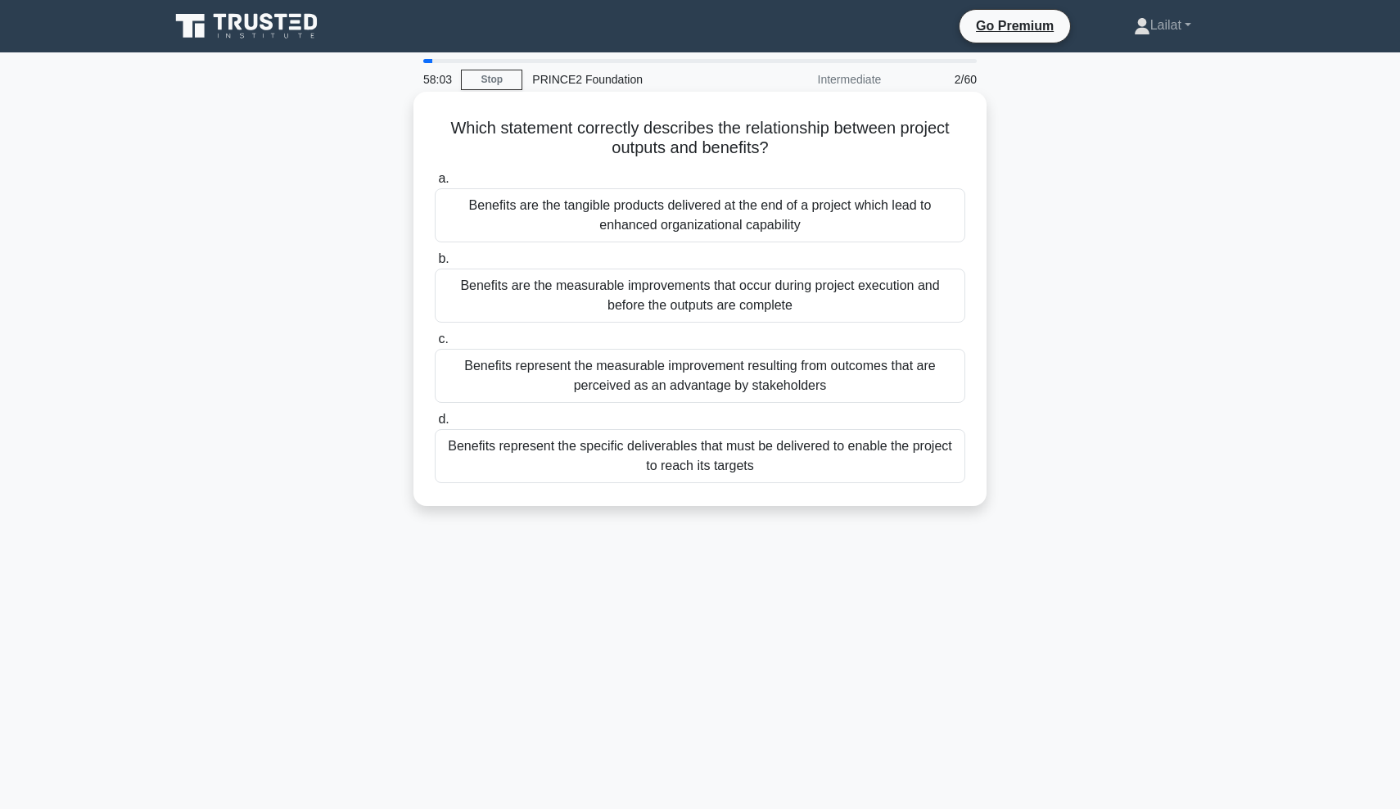
click at [721, 306] on div "Benefits are the measurable improvements that occur during project execution an…" at bounding box center [700, 295] width 530 height 54
click at [435, 264] on input "b. Benefits are the measurable improvements that occur during project execution…" at bounding box center [435, 259] width 0 height 11
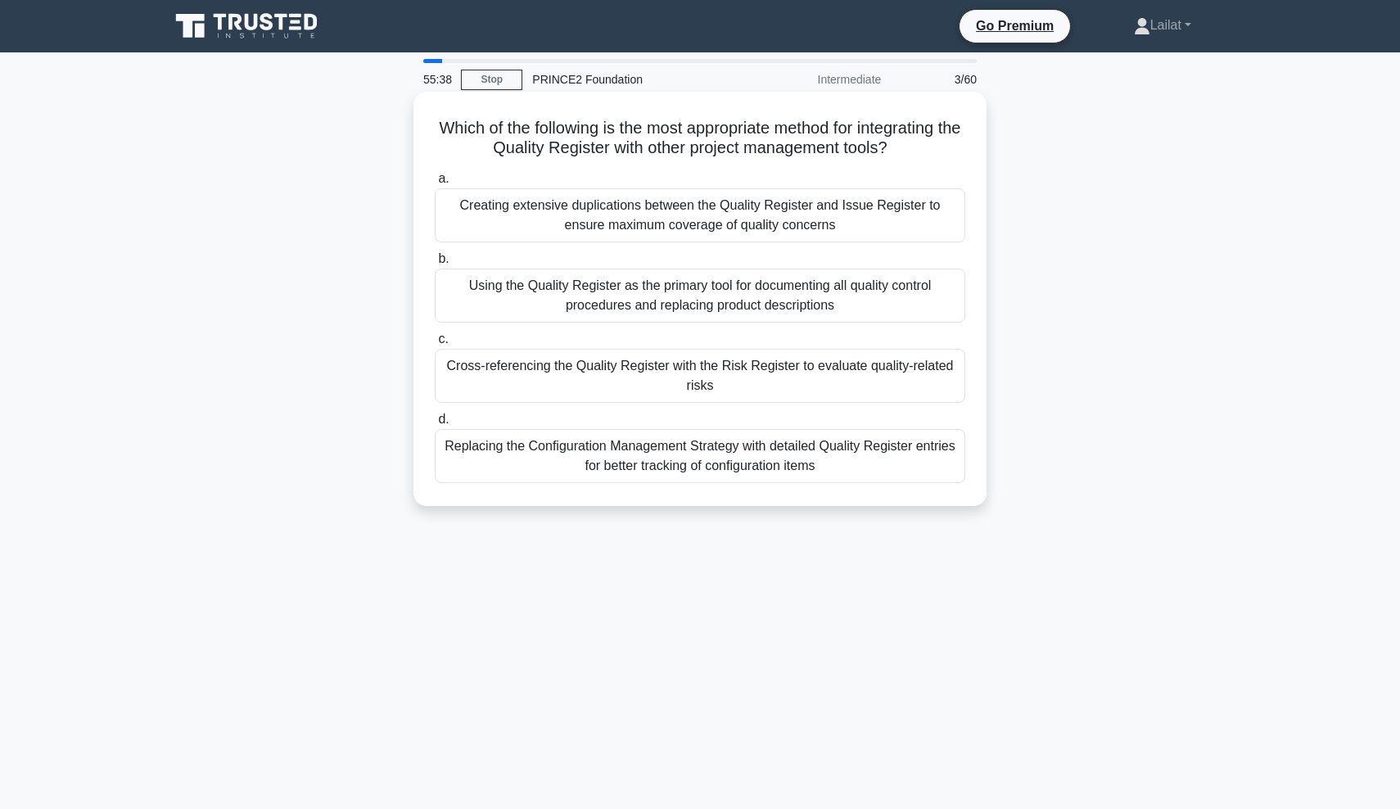
click at [760, 223] on div "Creating extensive duplications between the Quality Register and Issue Register…" at bounding box center [700, 215] width 530 height 54
click at [435, 184] on input "a. Creating extensive duplications between the Quality Register and Issue Regis…" at bounding box center [435, 179] width 0 height 11
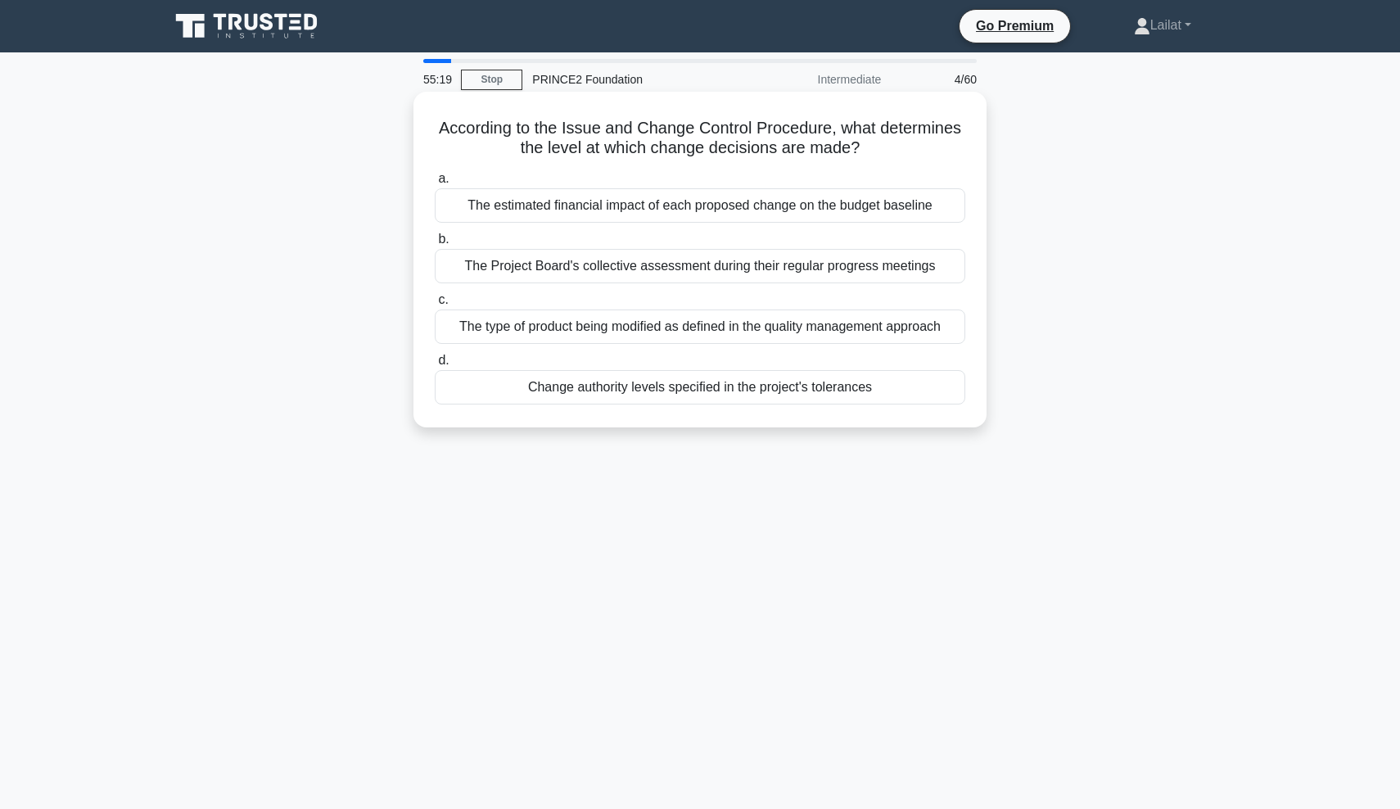
scroll to position [11, 0]
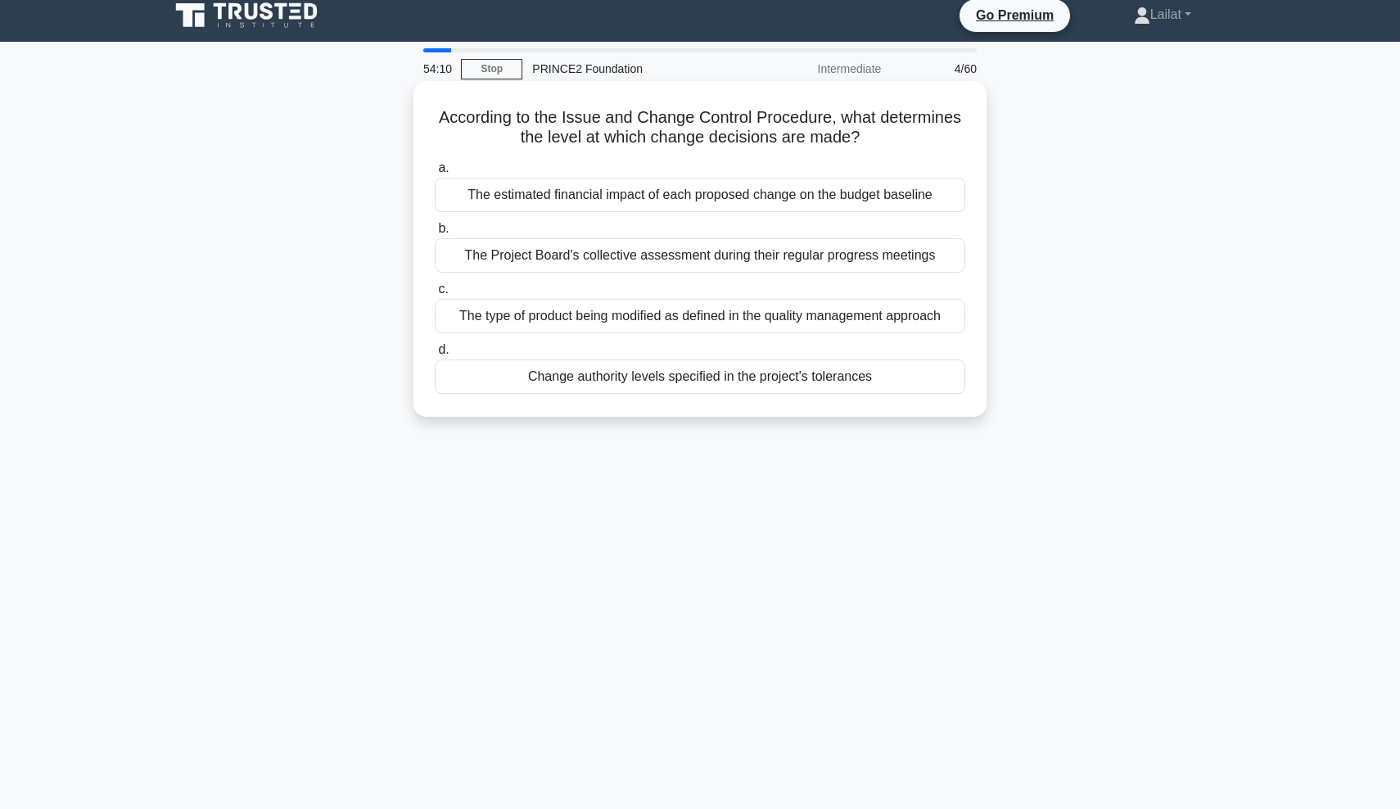
drag, startPoint x: 841, startPoint y: 203, endPoint x: 806, endPoint y: 223, distance: 40.0
click at [806, 223] on div "a. The estimated financial impact of each proposed change on the budget baselin…" at bounding box center [700, 276] width 550 height 242
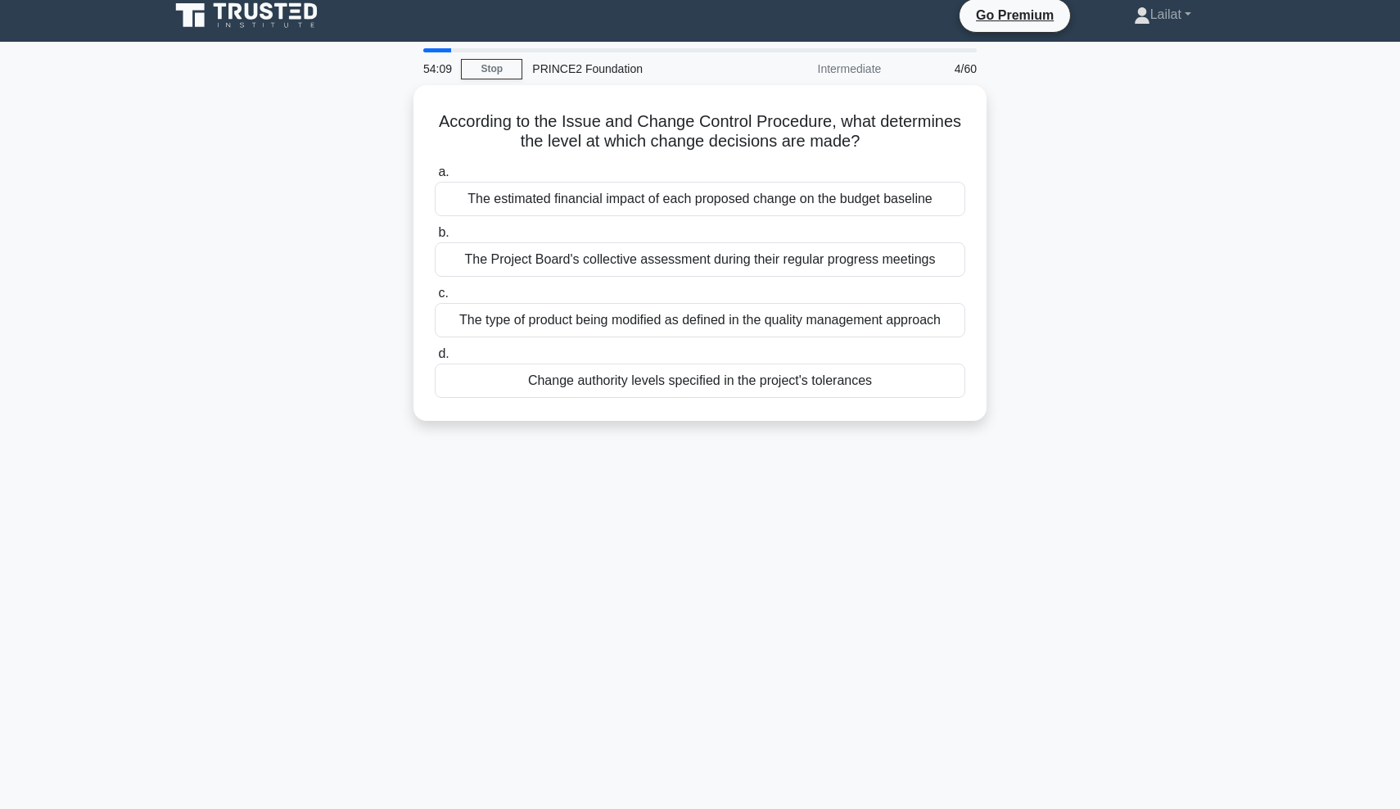
click at [1140, 271] on div "According to the Issue and Change Control Procedure, what determines the level …" at bounding box center [700, 262] width 1080 height 355
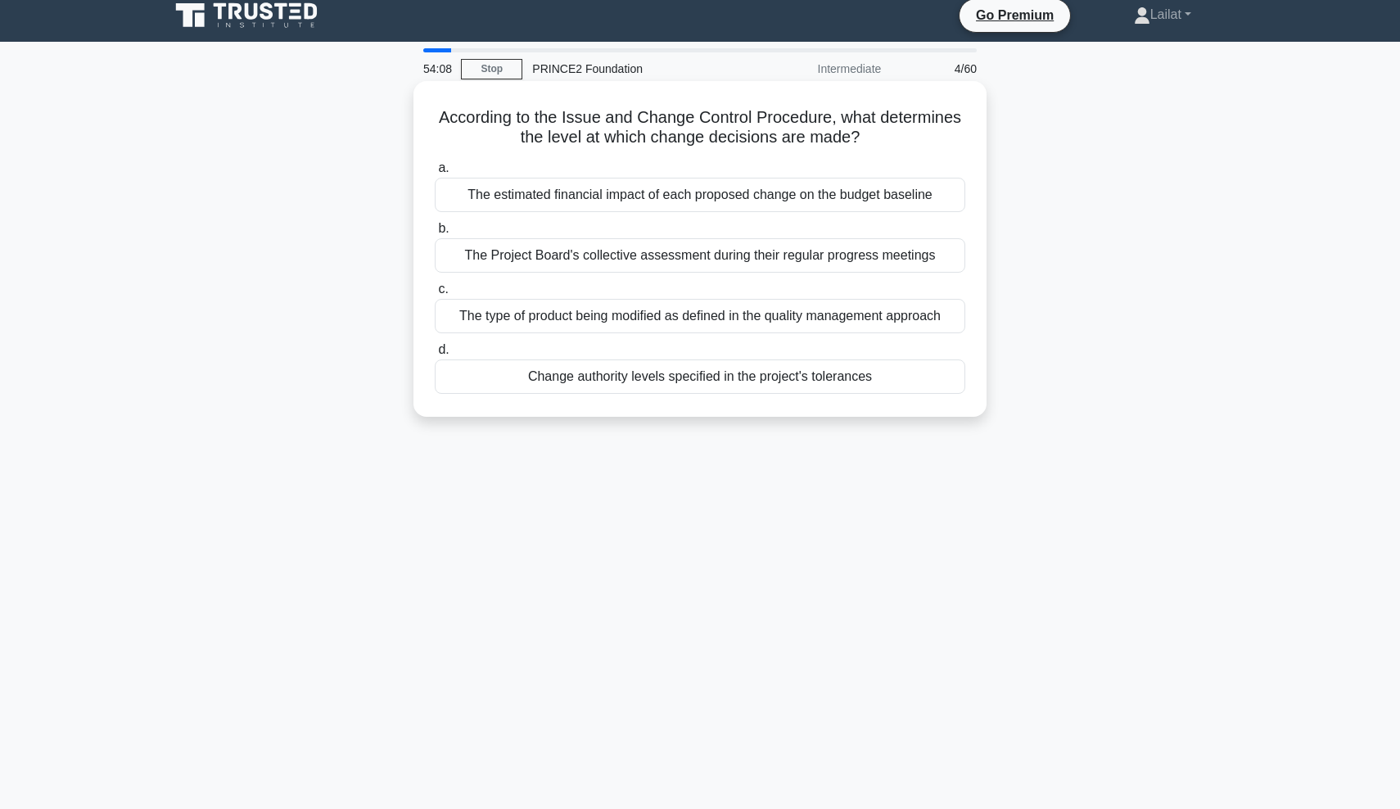
scroll to position [11, 0]
click at [764, 240] on div "The Project Board's collective assessment during their regular progress meetings" at bounding box center [700, 254] width 530 height 34
click at [435, 233] on input "b. The Project Board's collective assessment during their regular progress meet…" at bounding box center [435, 228] width 0 height 11
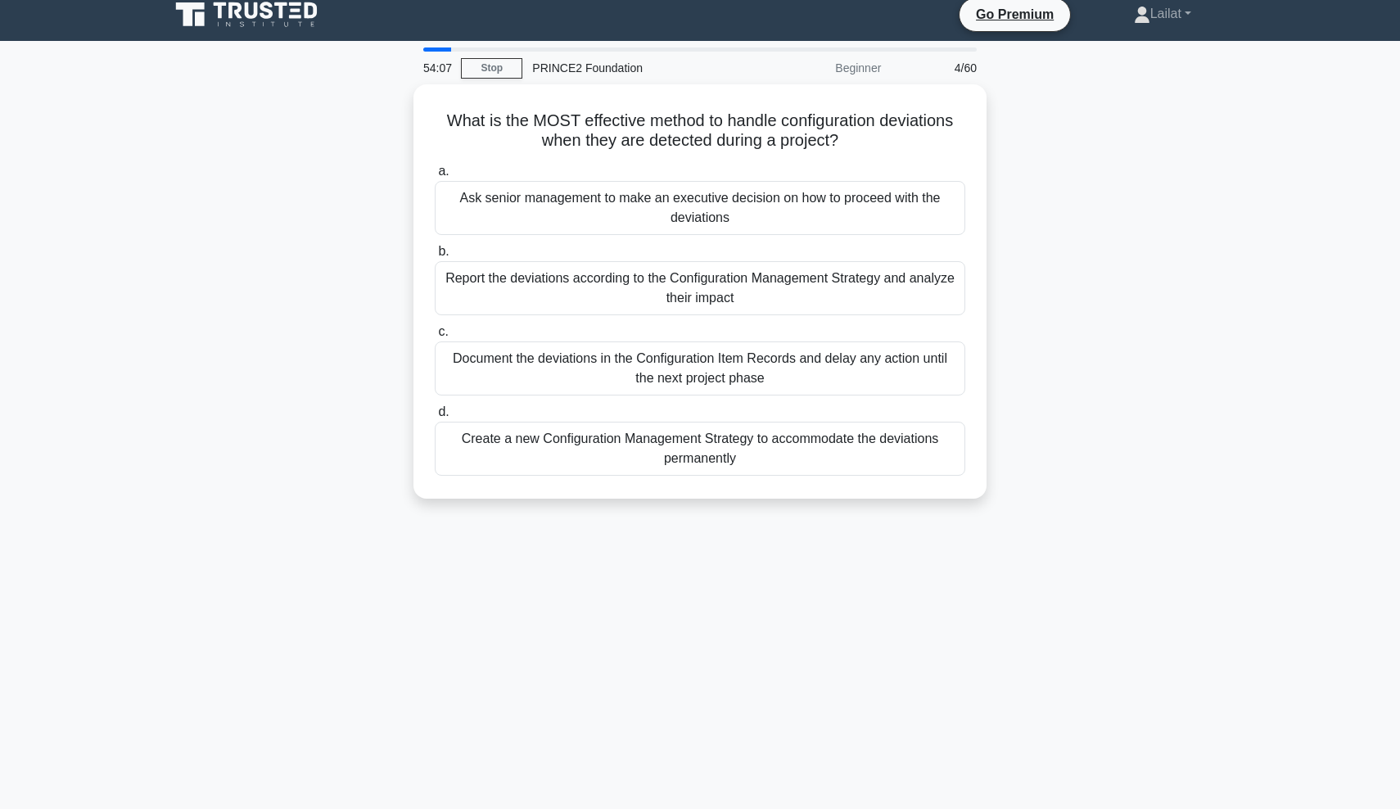
scroll to position [0, 0]
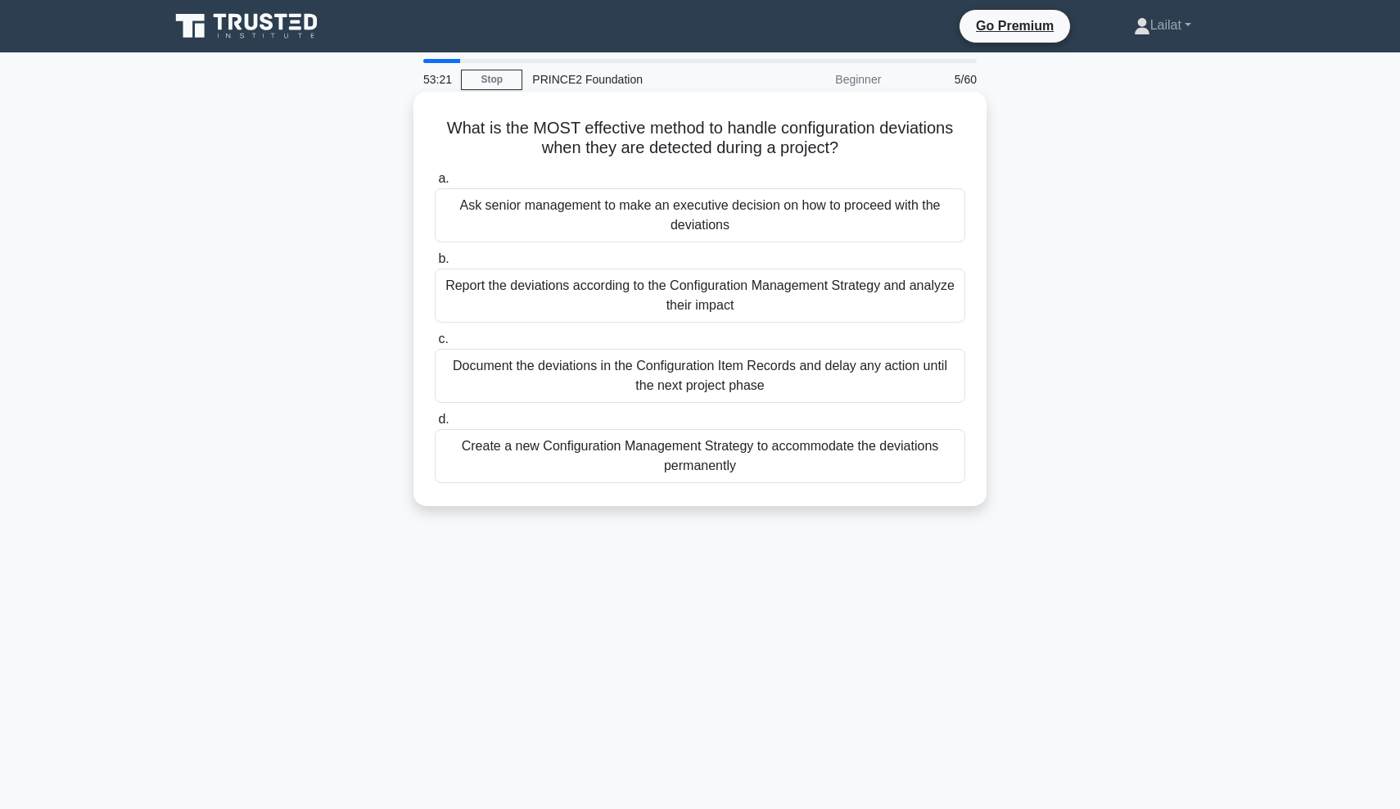
click at [569, 293] on div "Report the deviations according to the Configuration Management Strategy and an…" at bounding box center [700, 295] width 530 height 54
click at [435, 264] on input "b. Report the deviations according to the Configuration Management Strategy and…" at bounding box center [435, 259] width 0 height 11
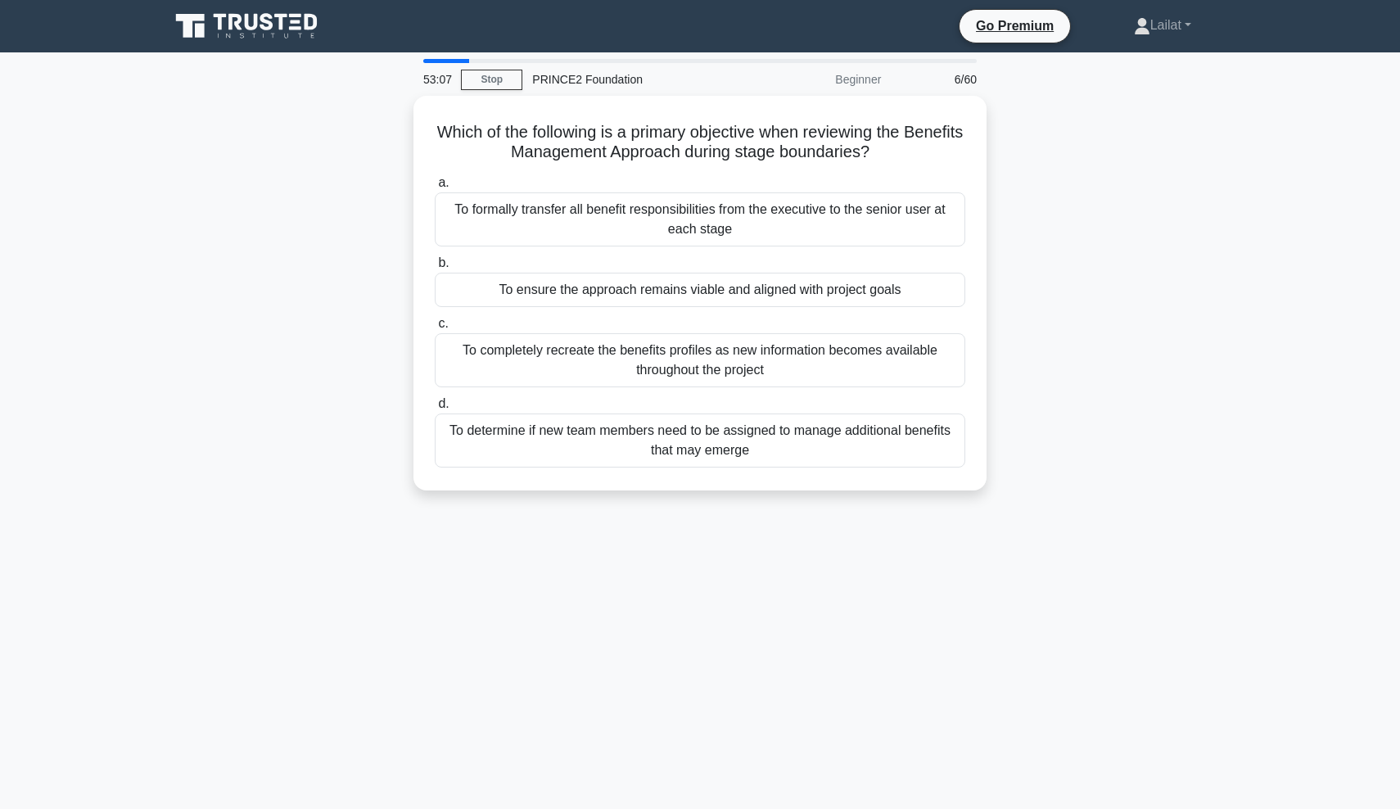
click at [491, 92] on div "53:07 Stop PRINCE2 Foundation Beginner 6/60" at bounding box center [699, 79] width 573 height 33
click at [494, 78] on link "Stop" at bounding box center [491, 80] width 61 height 20
